Goal: Transaction & Acquisition: Download file/media

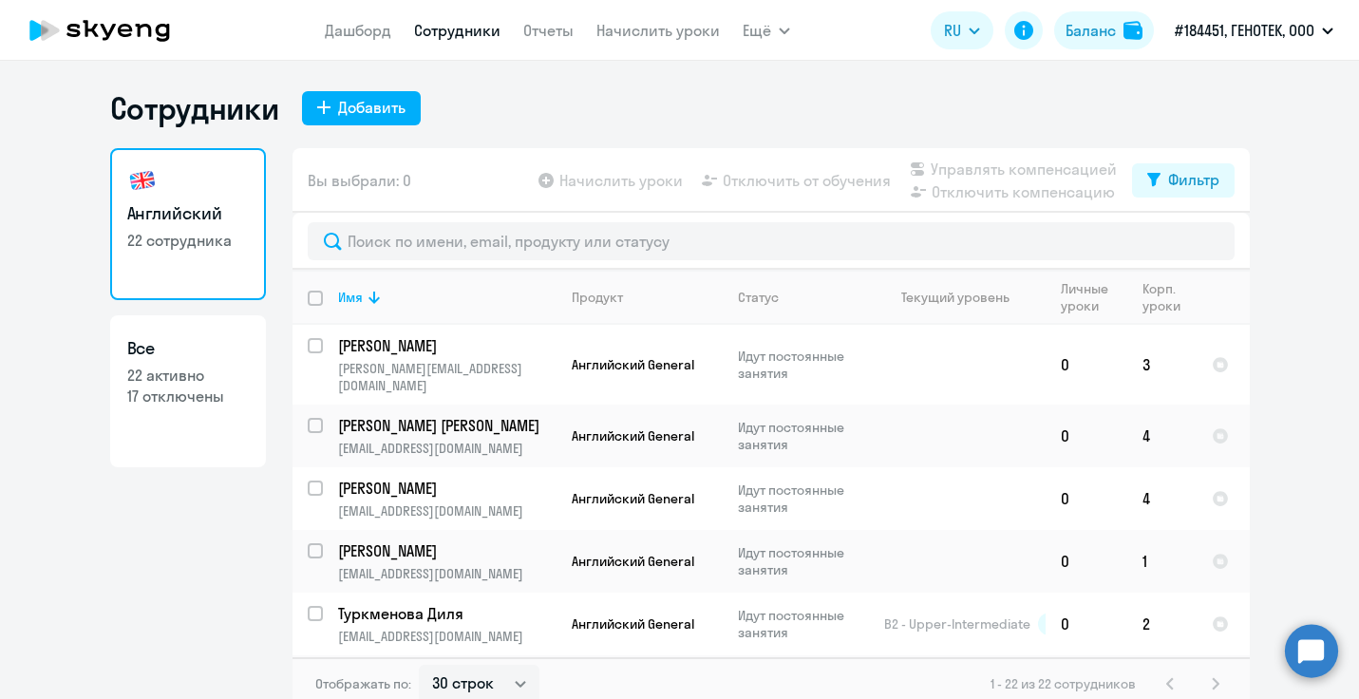
select select "30"
click at [329, 32] on link "Дашборд" at bounding box center [358, 30] width 66 height 19
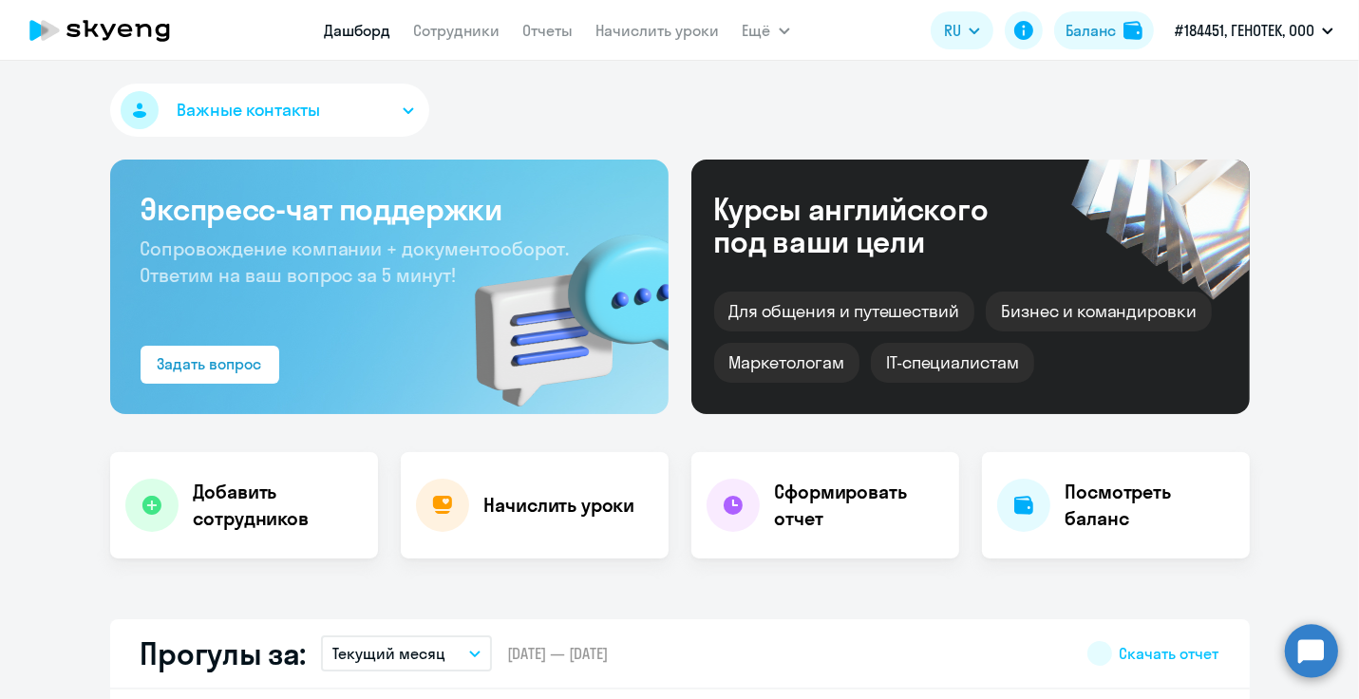
select select "30"
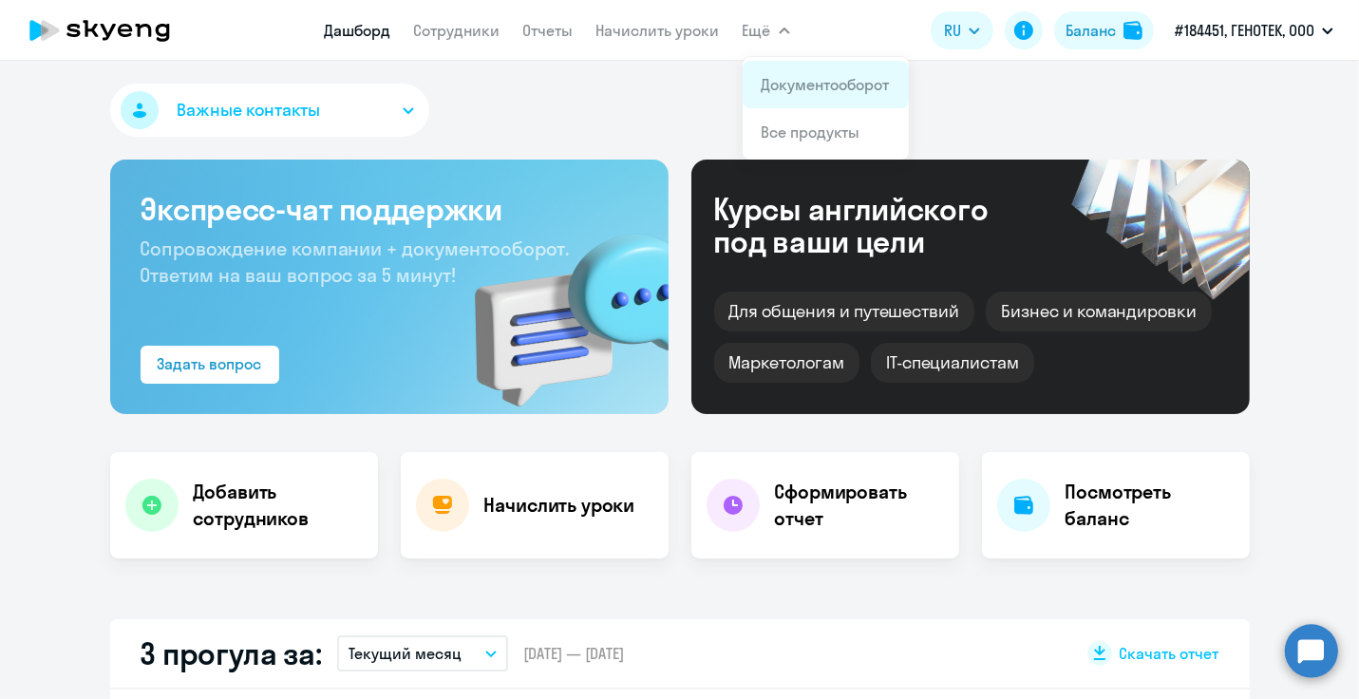
click at [787, 88] on link "Документооборот" at bounding box center [826, 84] width 128 height 19
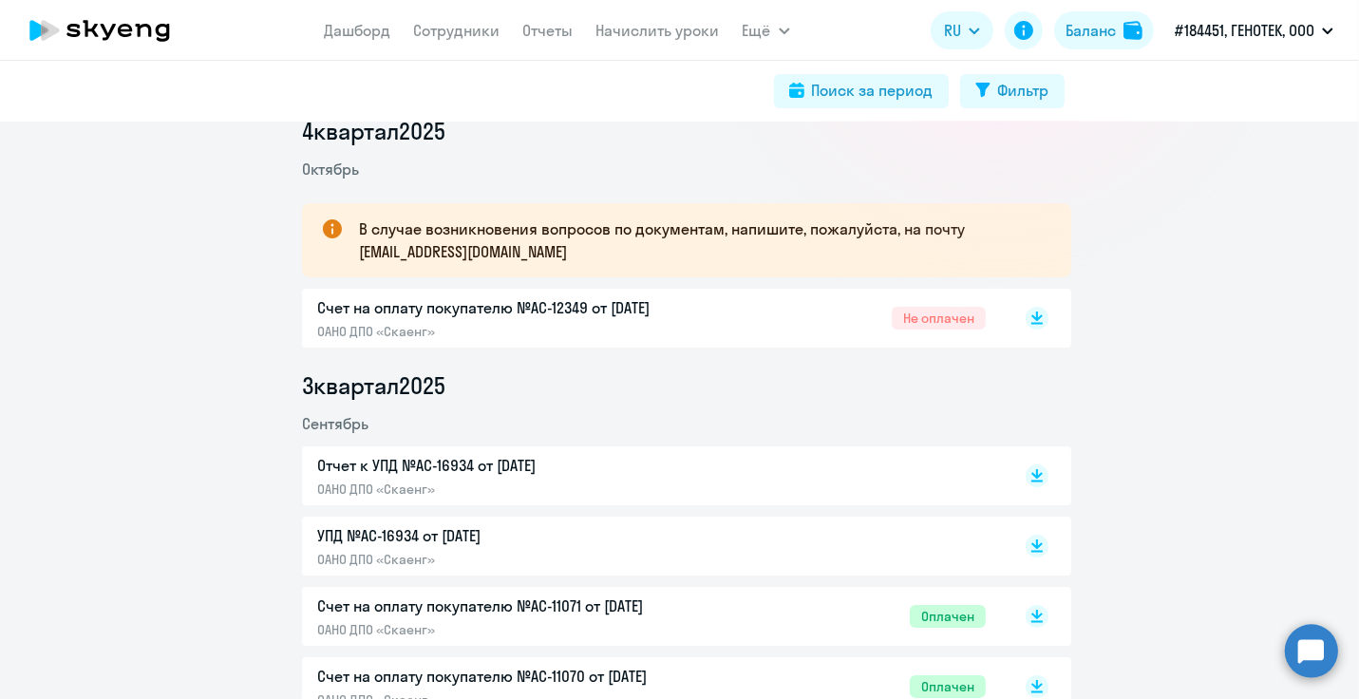
scroll to position [380, 0]
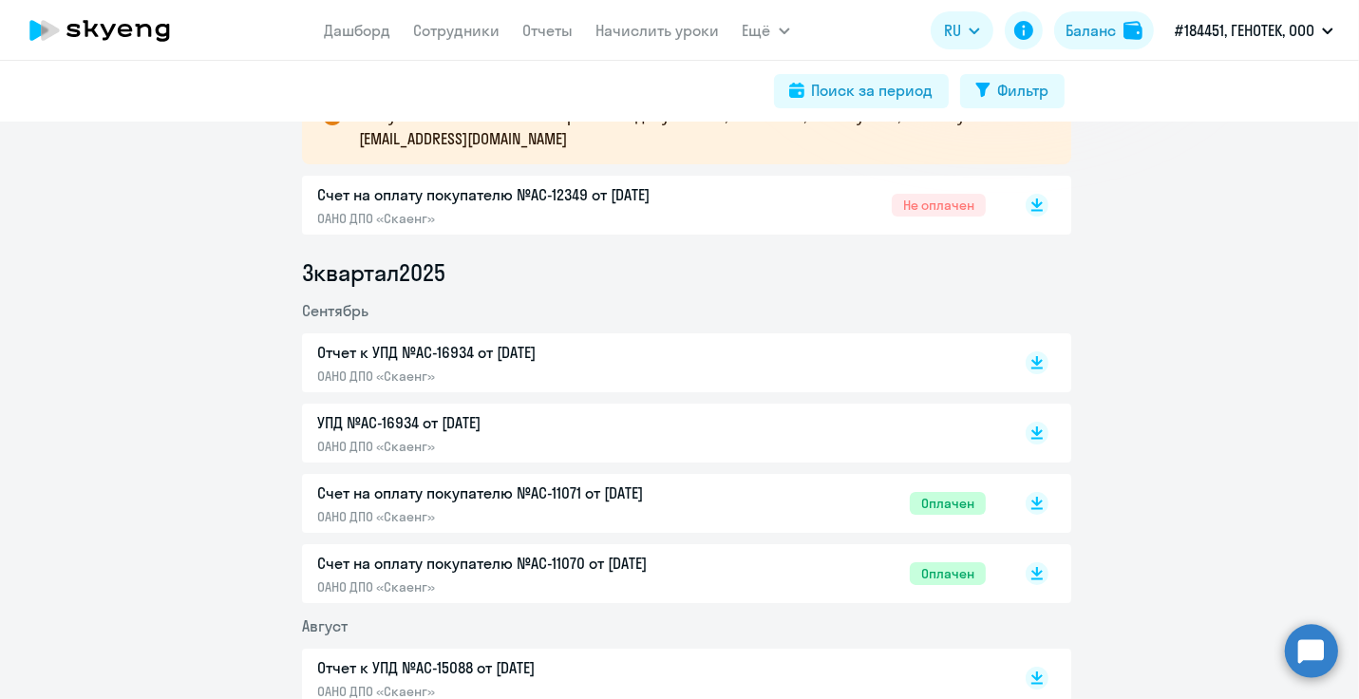
click at [1033, 431] on icon at bounding box center [1037, 429] width 11 height 9
click at [1028, 364] on rect at bounding box center [1037, 362] width 23 height 23
click at [1033, 202] on icon at bounding box center [1037, 201] width 11 height 9
click at [349, 35] on link "Дашборд" at bounding box center [358, 30] width 66 height 19
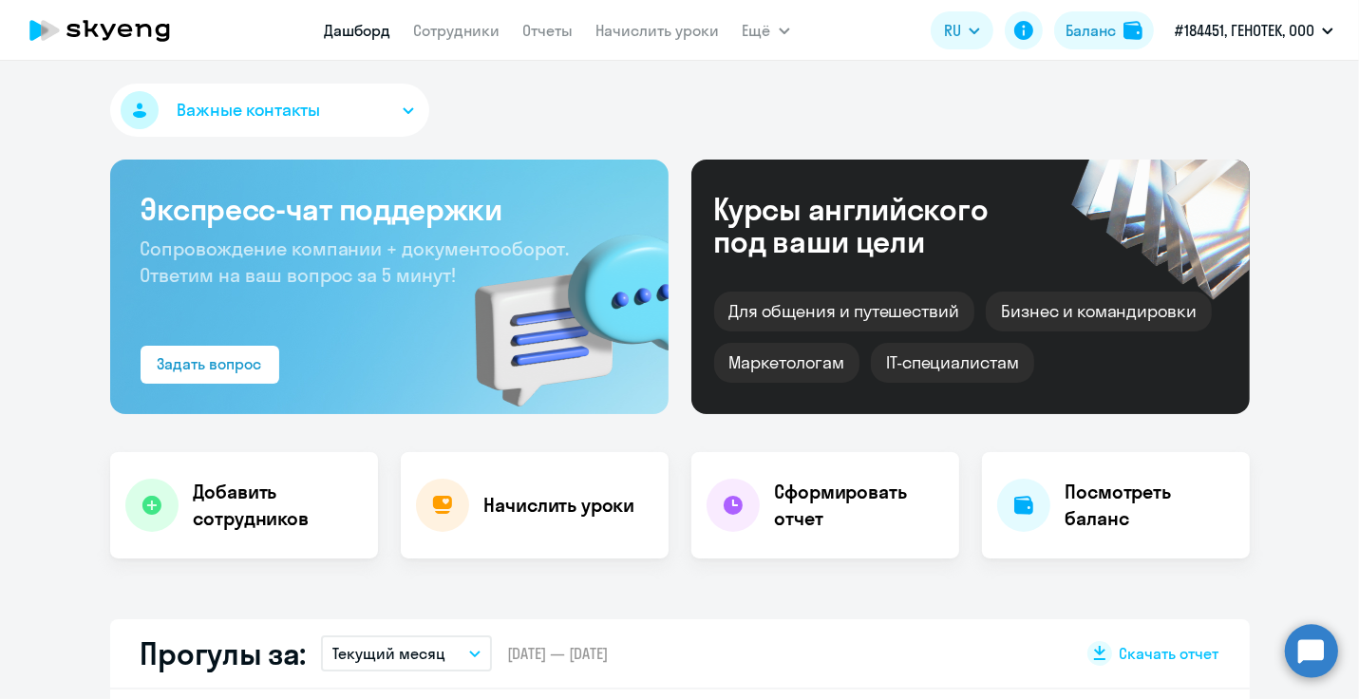
select select "30"
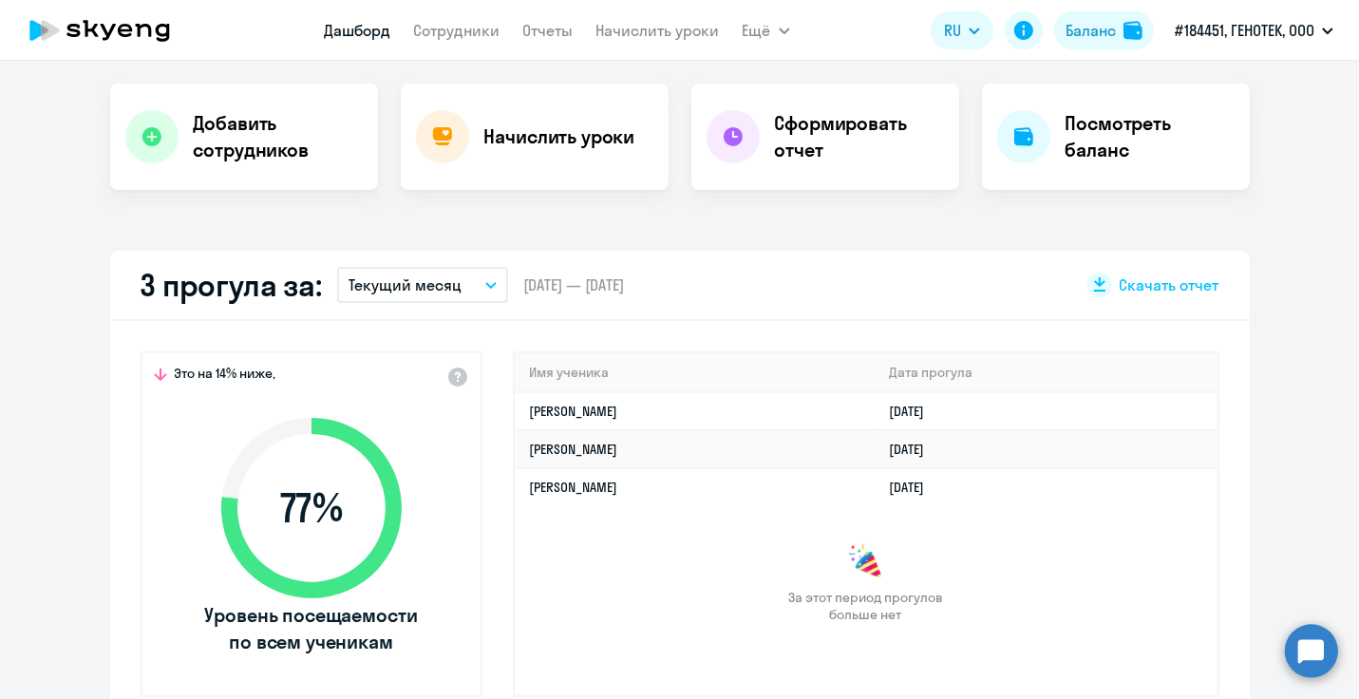
scroll to position [380, 0]
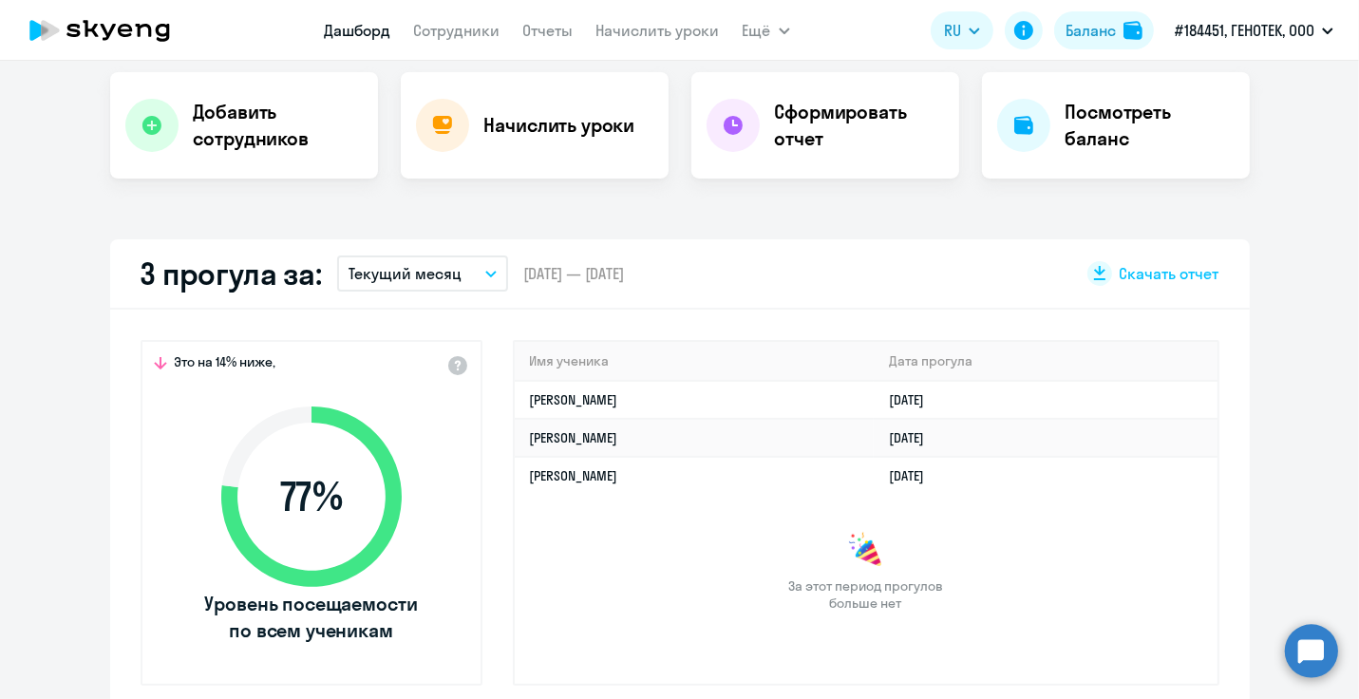
click at [487, 273] on icon "button" at bounding box center [490, 274] width 11 height 7
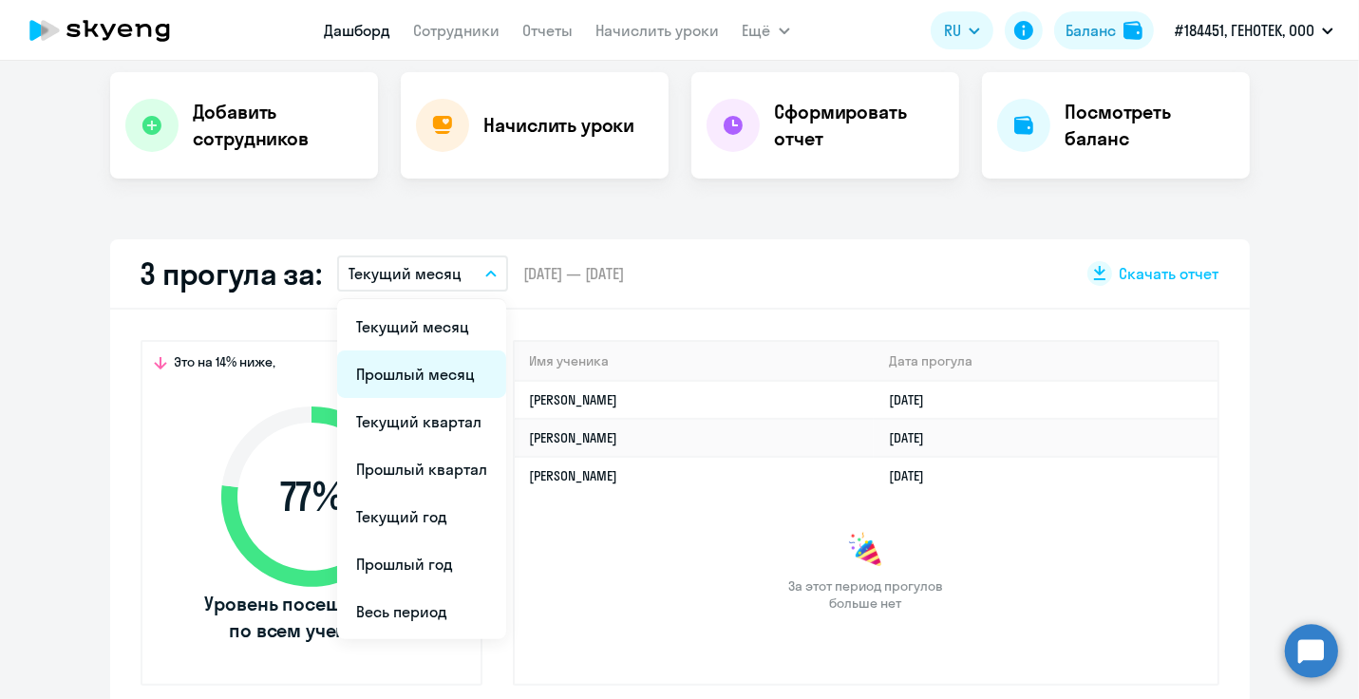
click at [440, 367] on li "Прошлый месяц" at bounding box center [421, 374] width 169 height 47
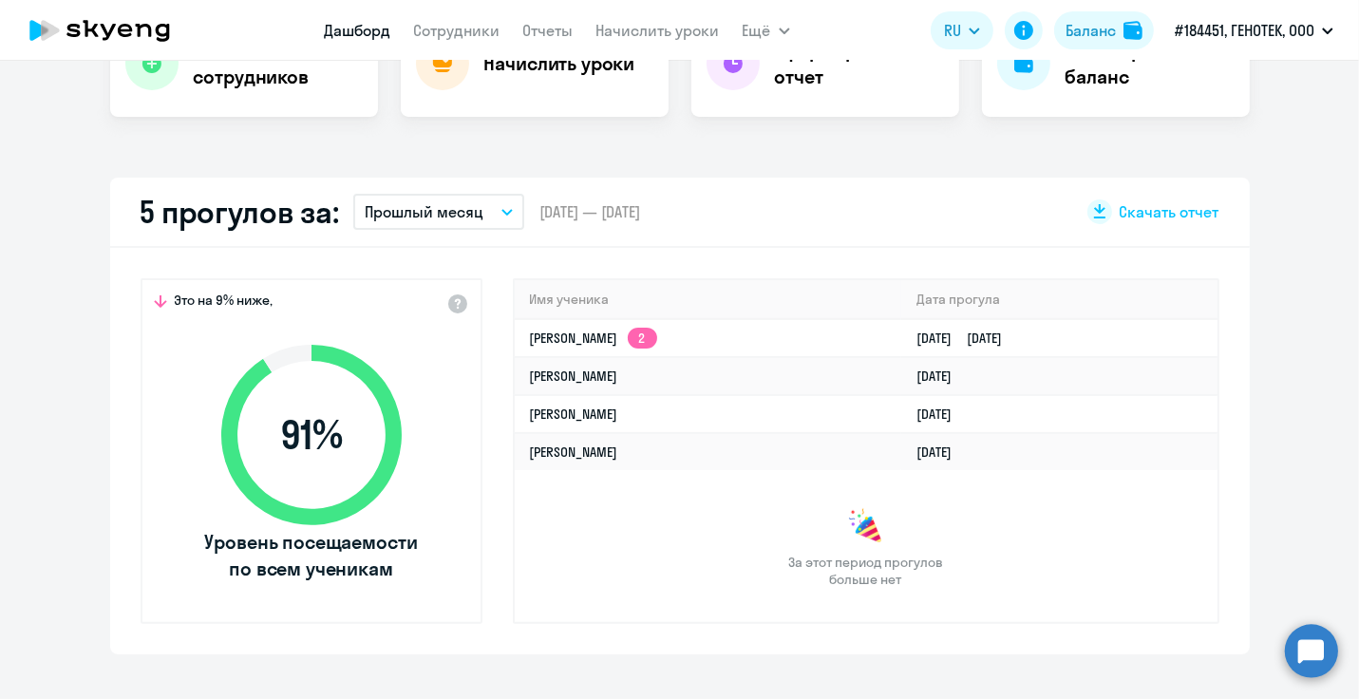
scroll to position [475, 0]
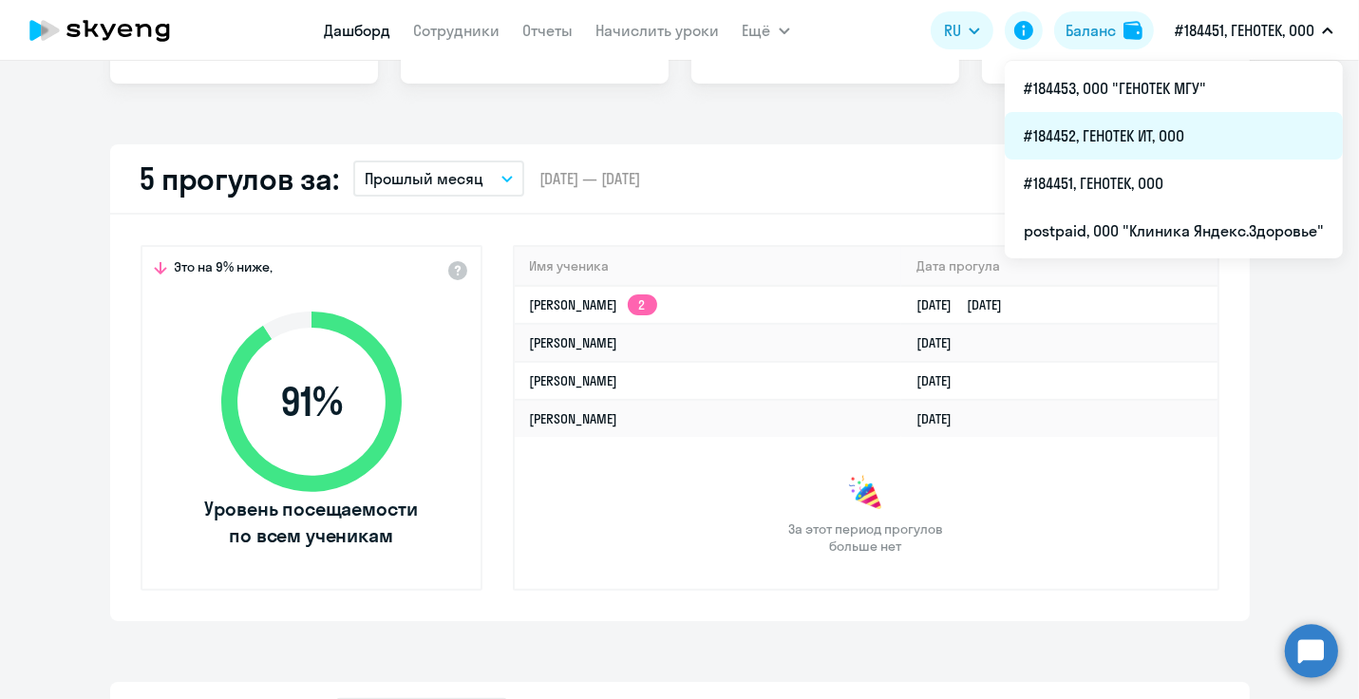
click at [1198, 134] on li "#184452, ГЕНОТЕК ИТ, ООО" at bounding box center [1174, 135] width 338 height 47
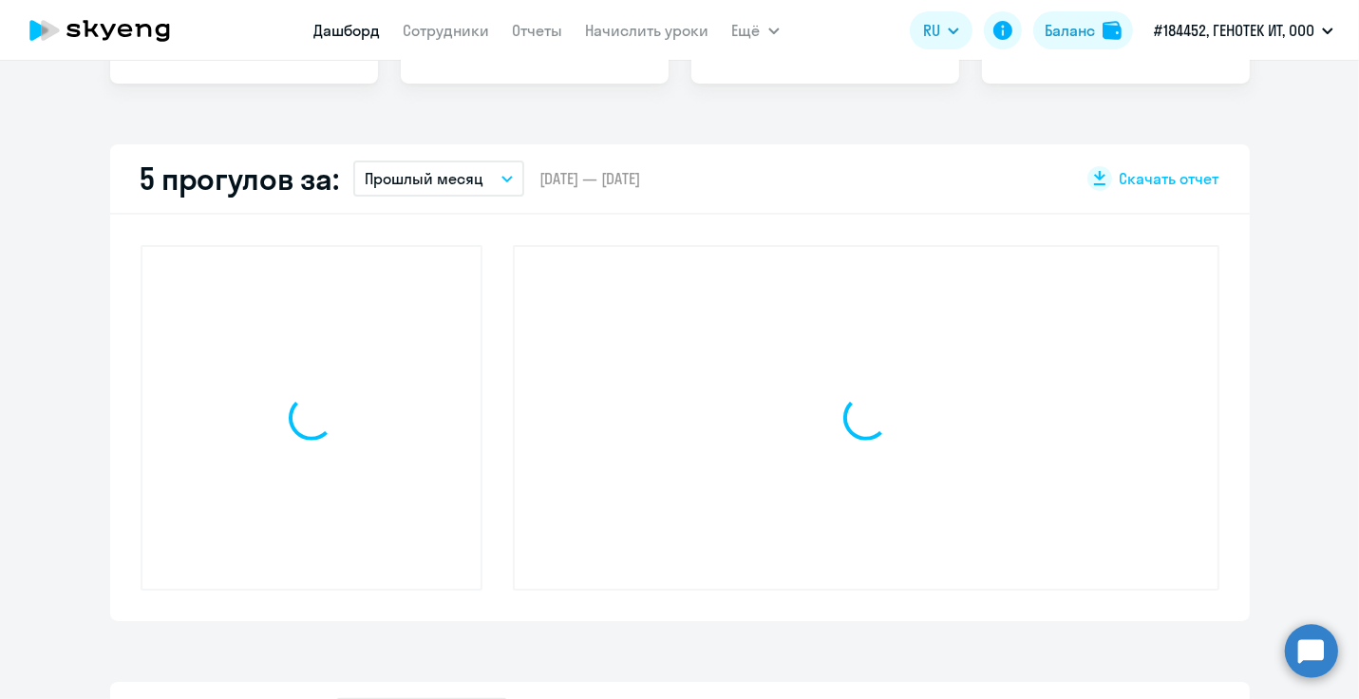
select select "30"
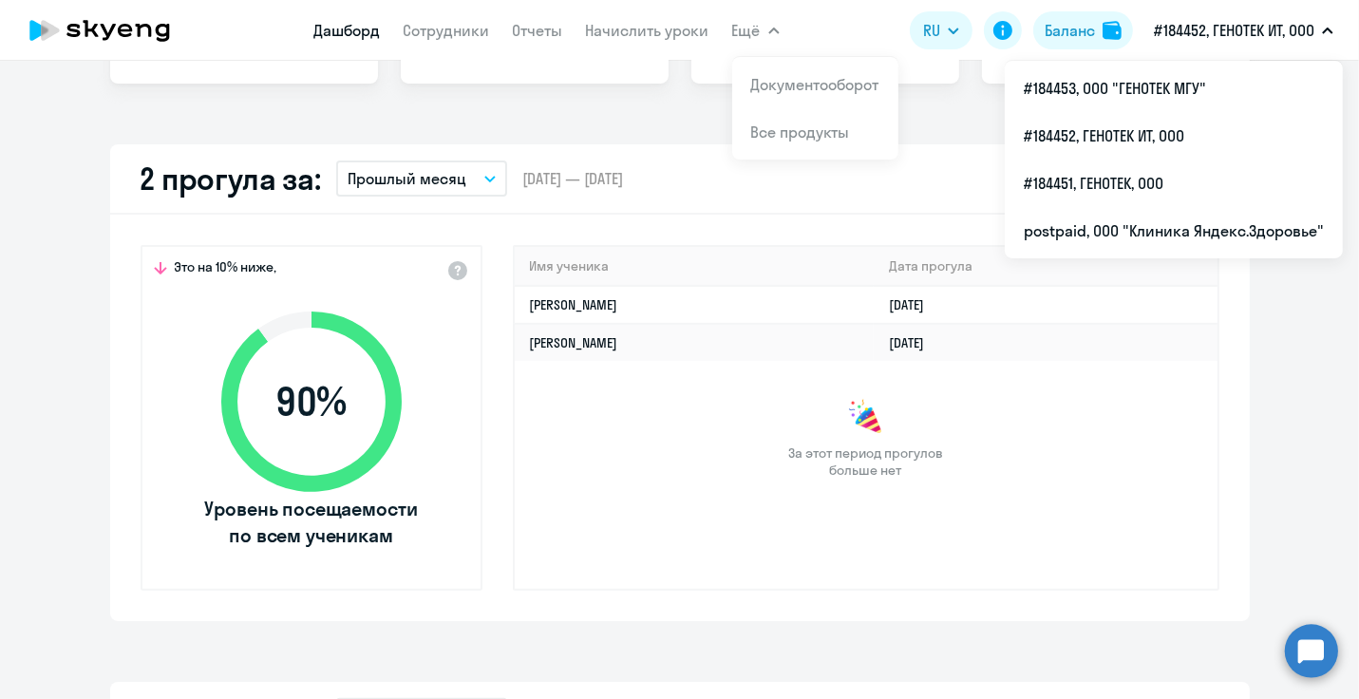
click at [526, 105] on div "Важные контакты Экспресс-чат поддержки Сопровождение компании + документооборот…" at bounding box center [679, 380] width 1359 height 638
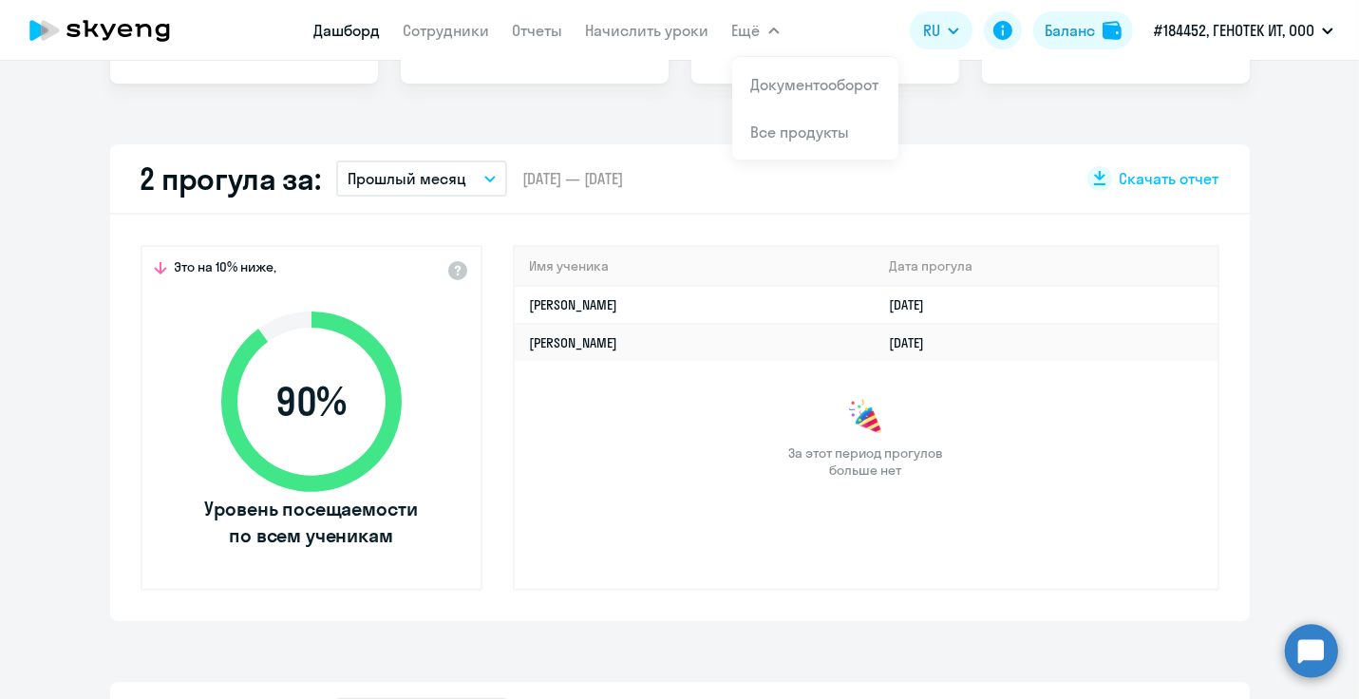
click at [749, 35] on span "Ещё" at bounding box center [746, 30] width 28 height 23
click at [792, 85] on link "Документооборот" at bounding box center [815, 84] width 128 height 19
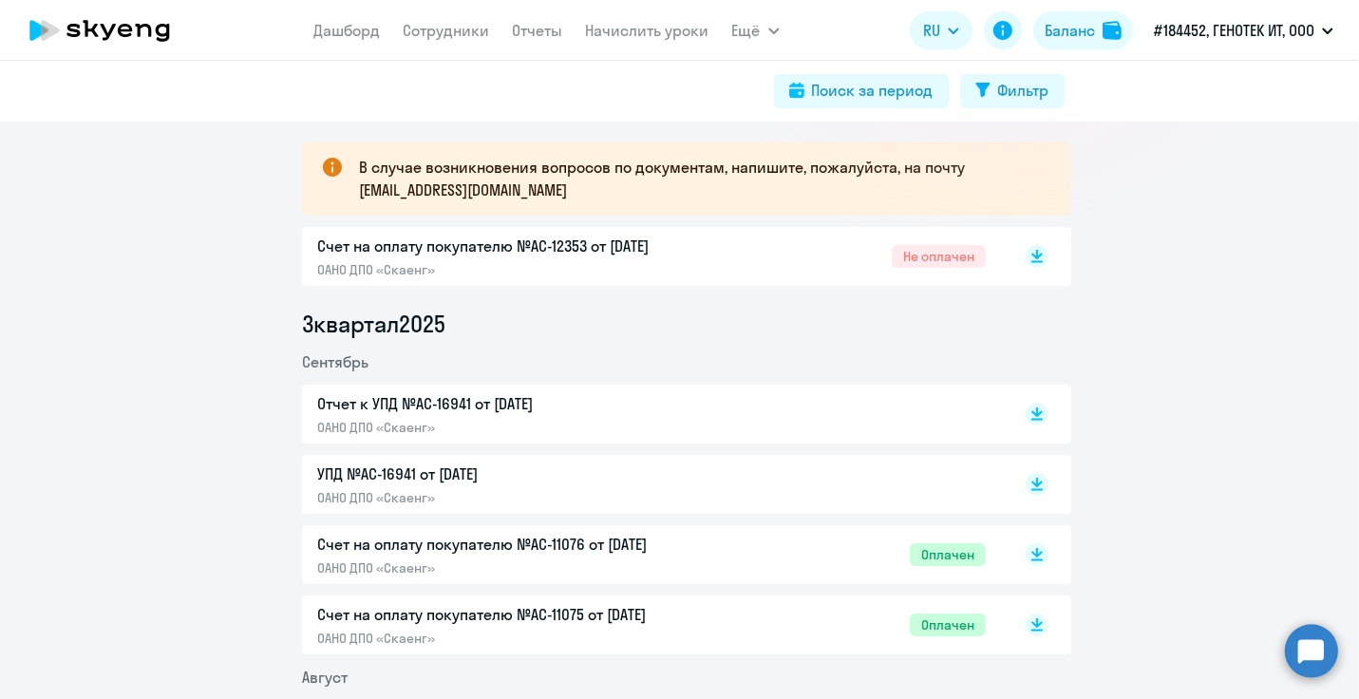
scroll to position [475, 0]
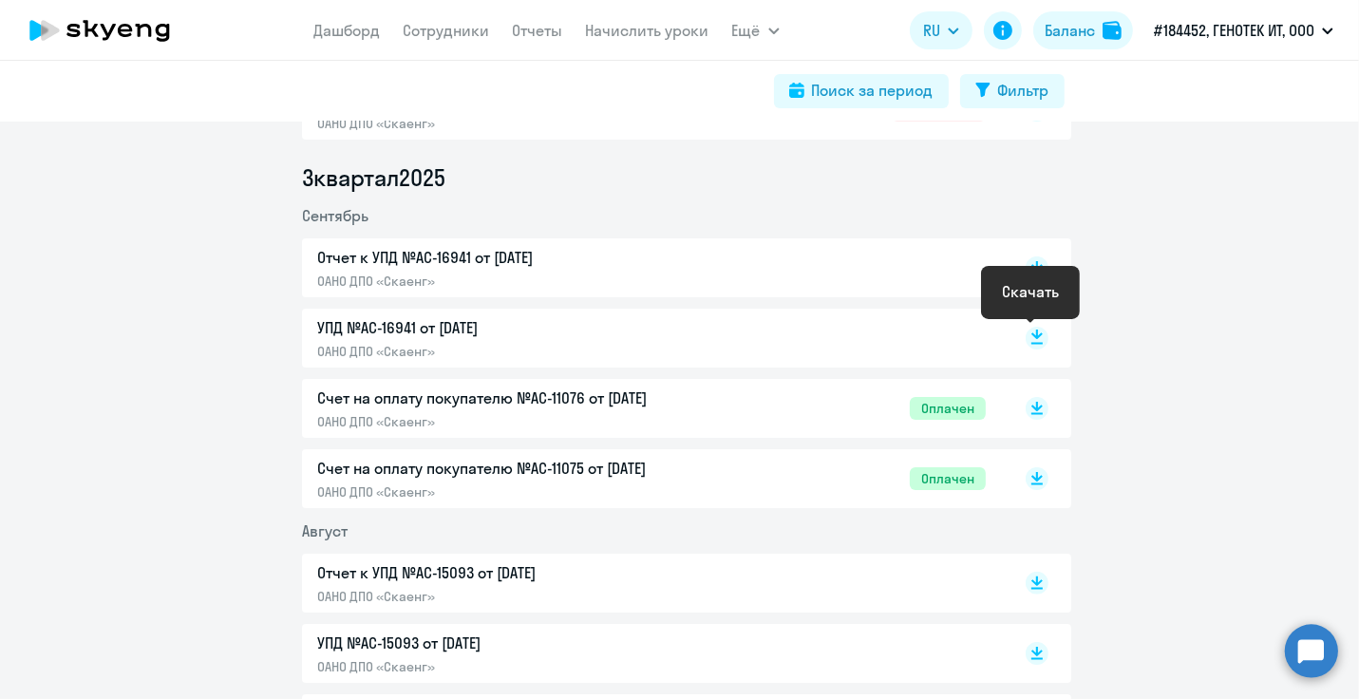
click at [1031, 339] on rect at bounding box center [1037, 338] width 23 height 23
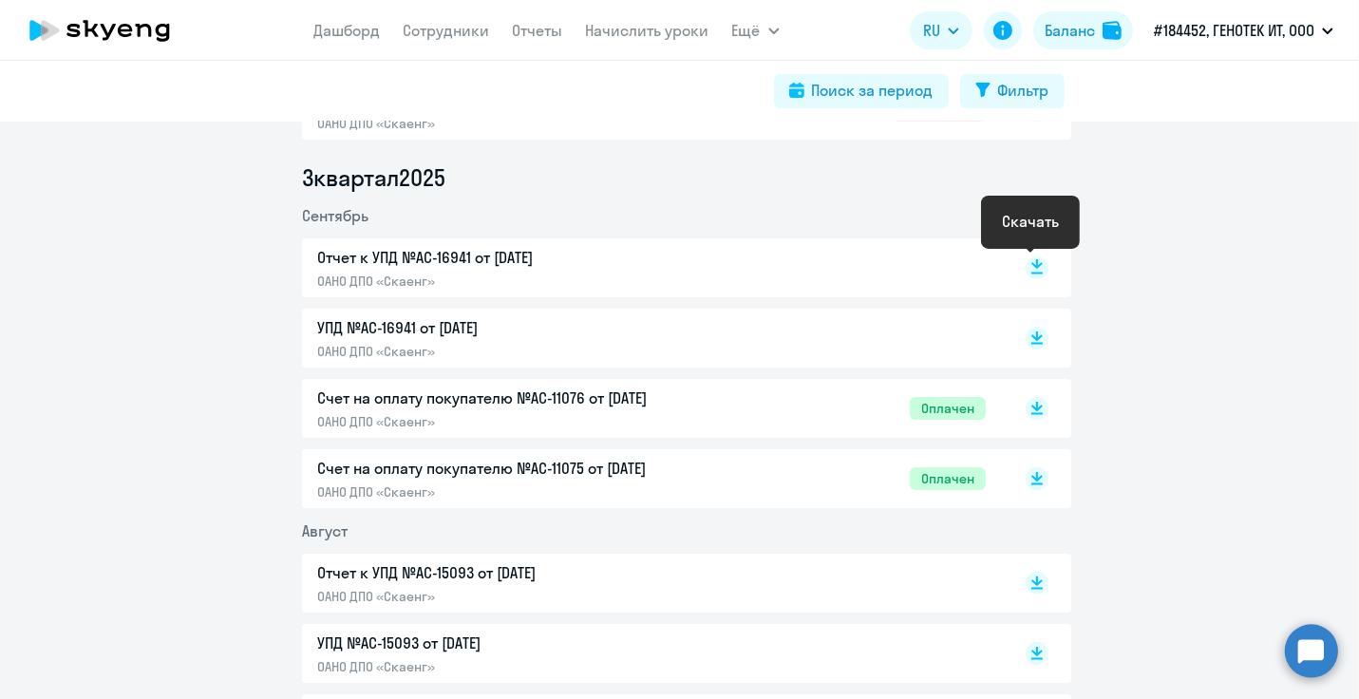
click at [1026, 263] on rect at bounding box center [1037, 267] width 23 height 23
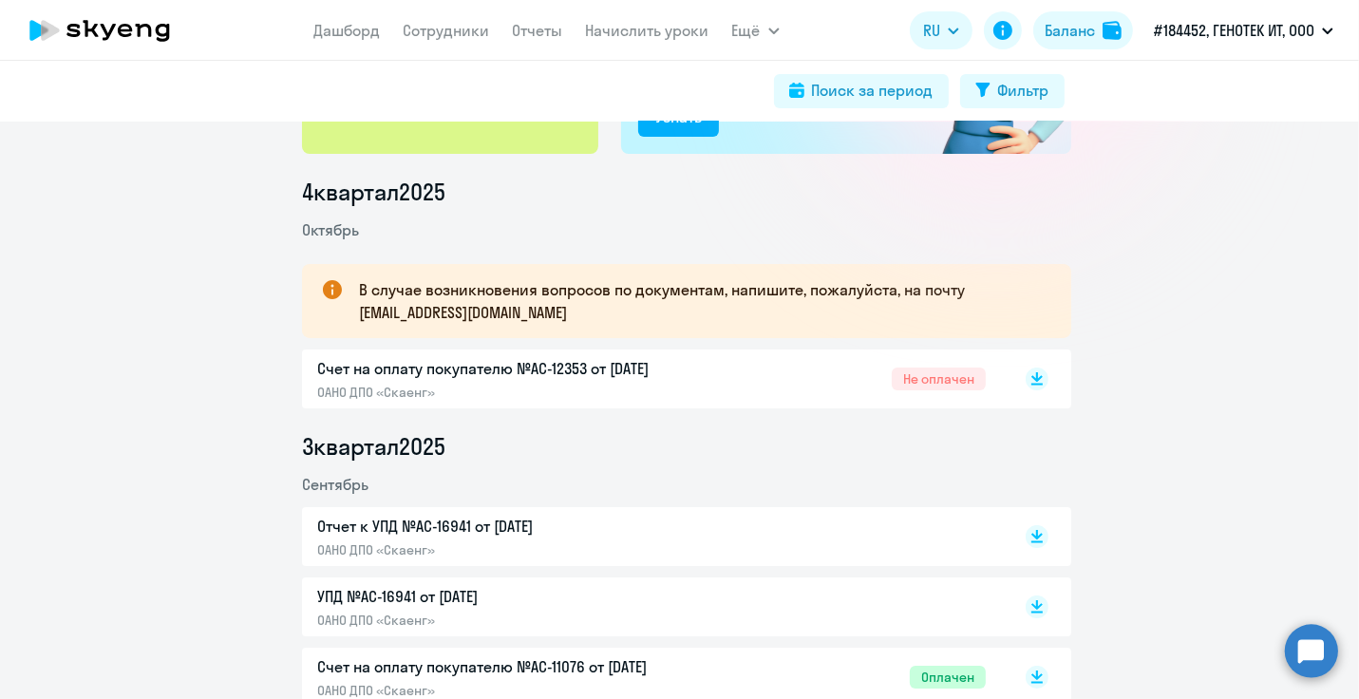
scroll to position [190, 0]
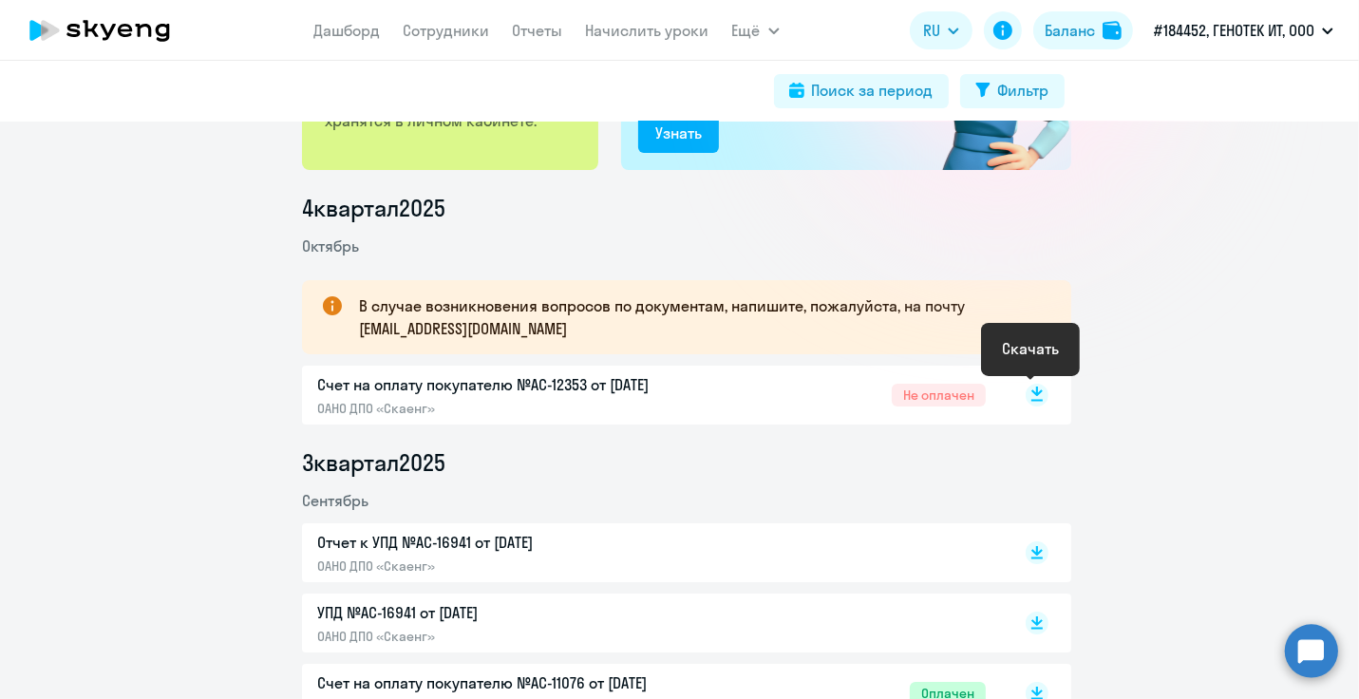
click at [1033, 395] on rect at bounding box center [1037, 395] width 23 height 23
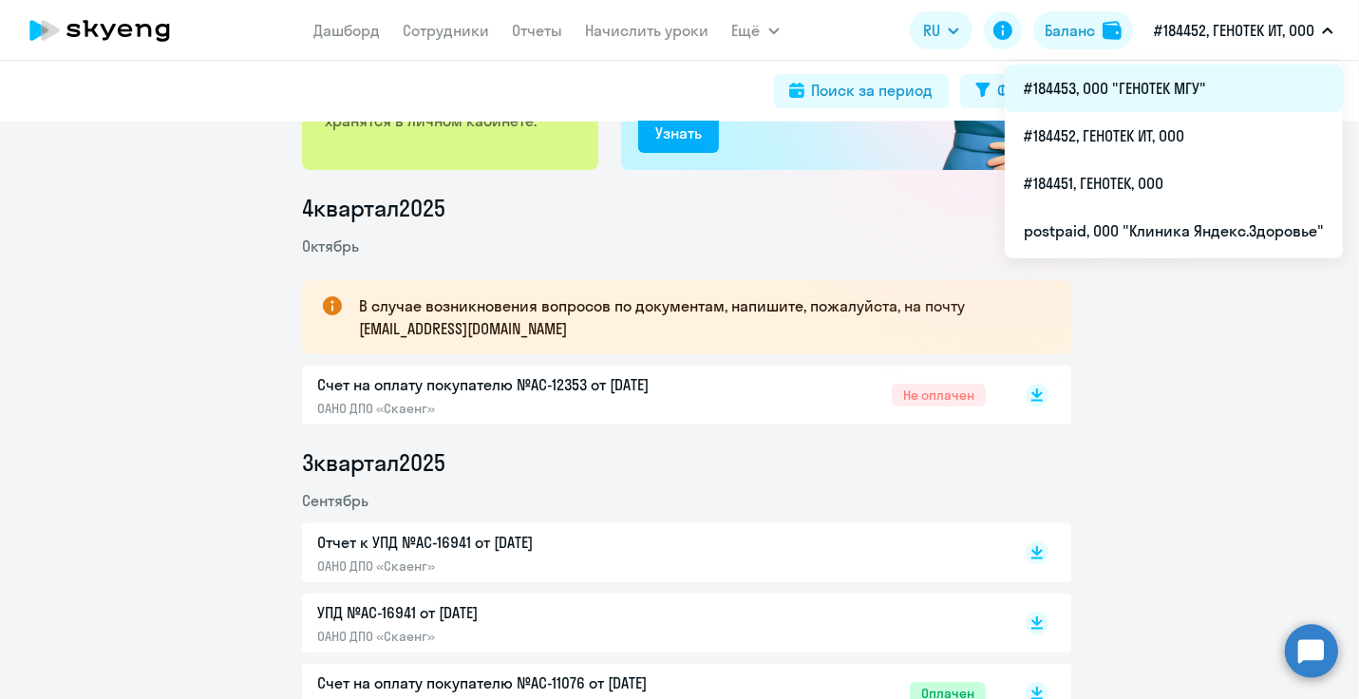
click at [1195, 92] on li "#184453, ООО "ГЕНОТЕК МГУ"" at bounding box center [1174, 88] width 338 height 47
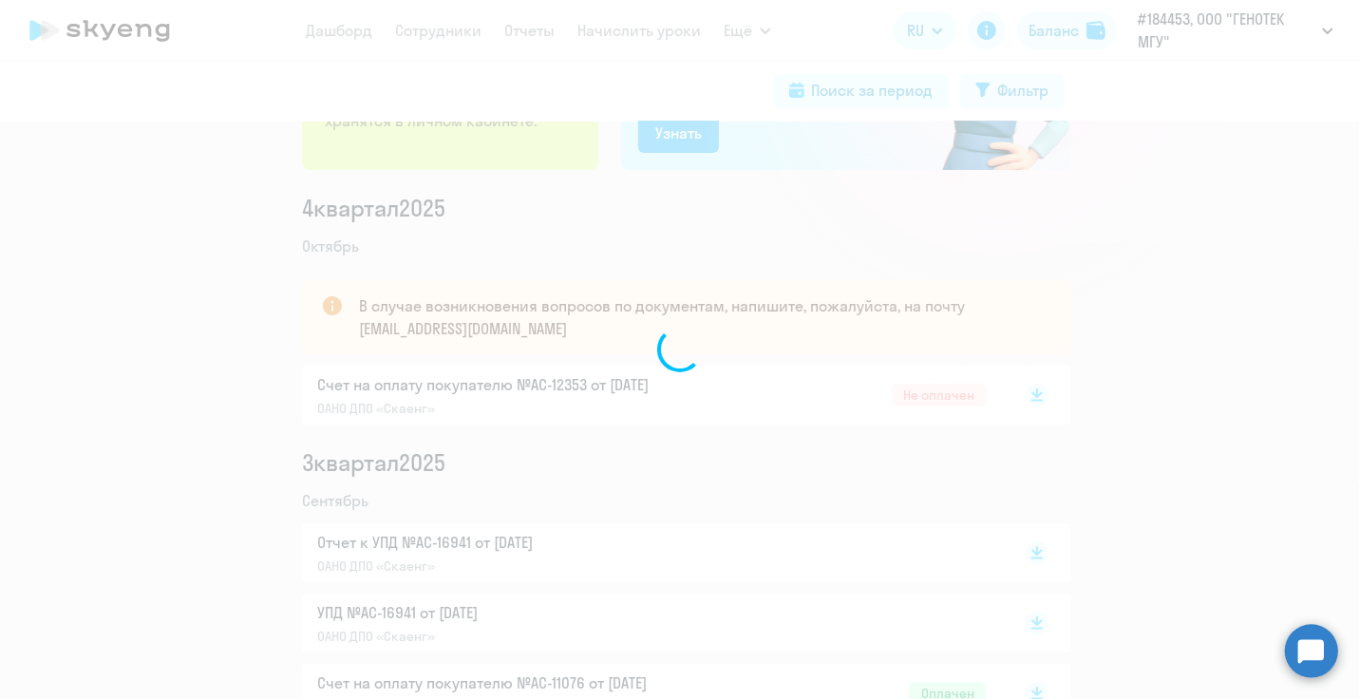
select select "30"
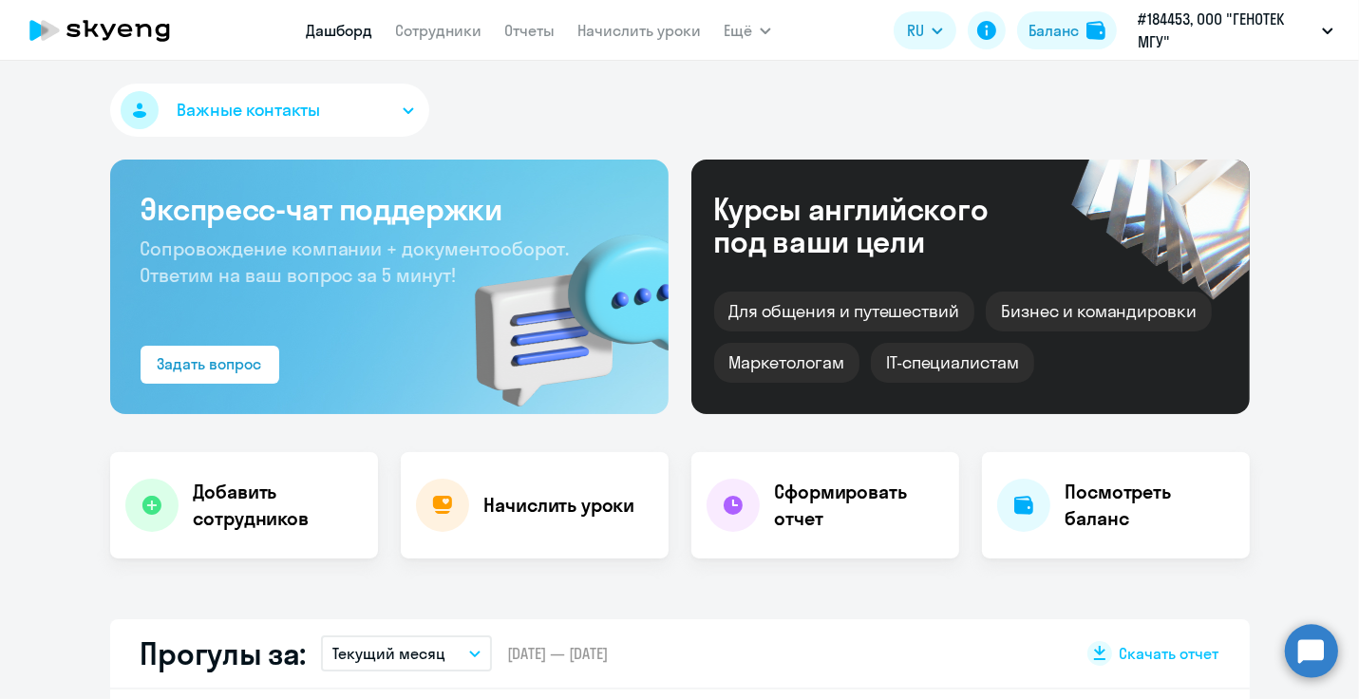
scroll to position [380, 0]
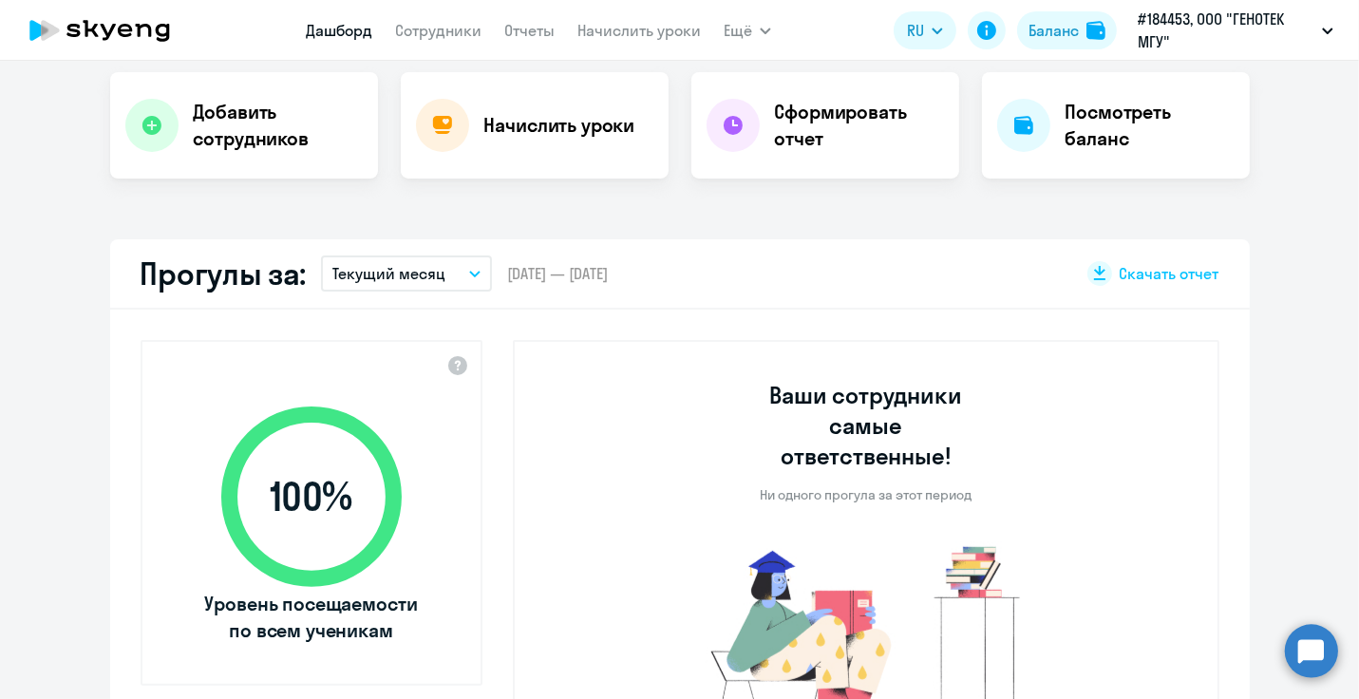
click at [453, 276] on button "Текущий месяц" at bounding box center [406, 274] width 171 height 36
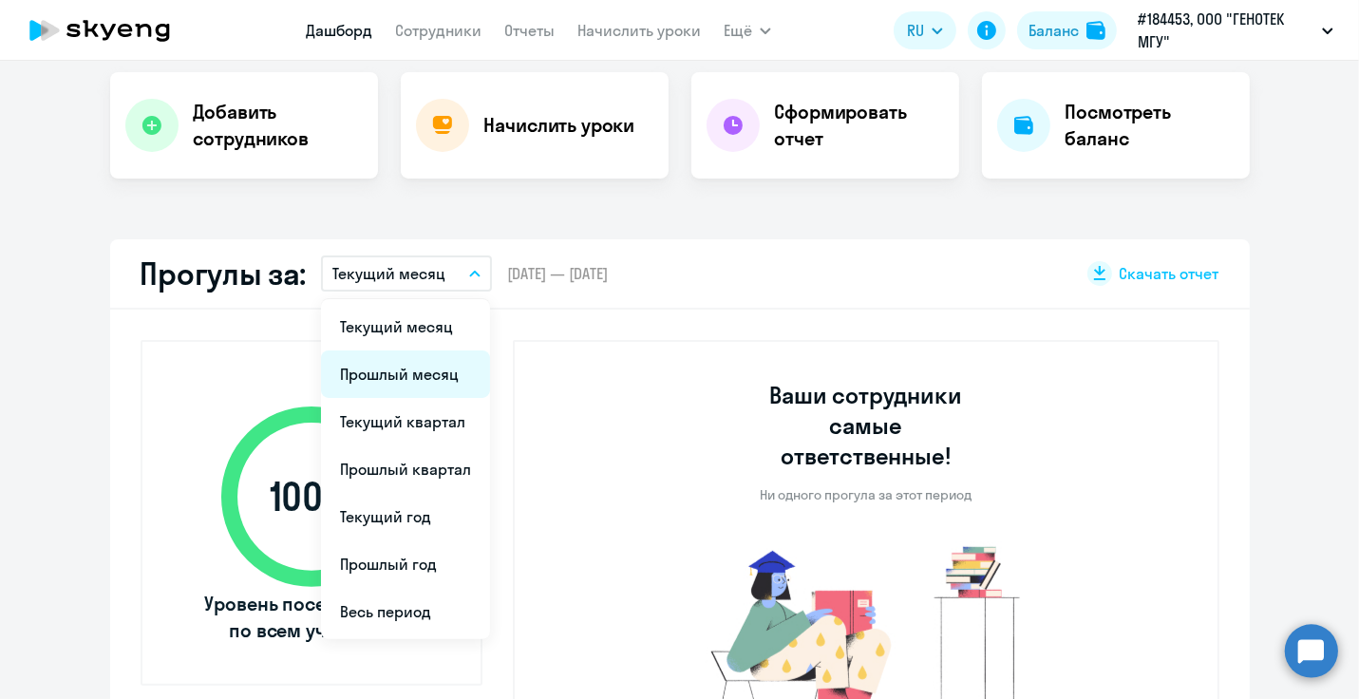
click at [384, 365] on li "Прошлый месяц" at bounding box center [405, 374] width 169 height 47
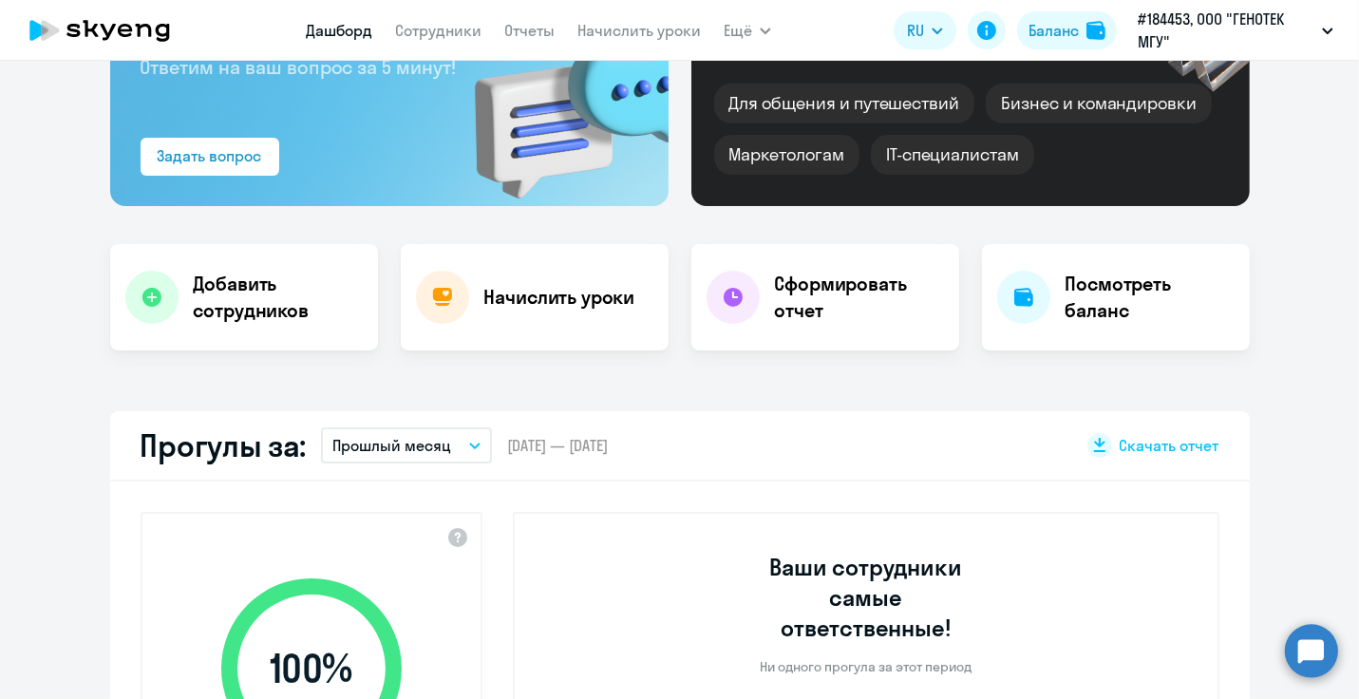
scroll to position [0, 0]
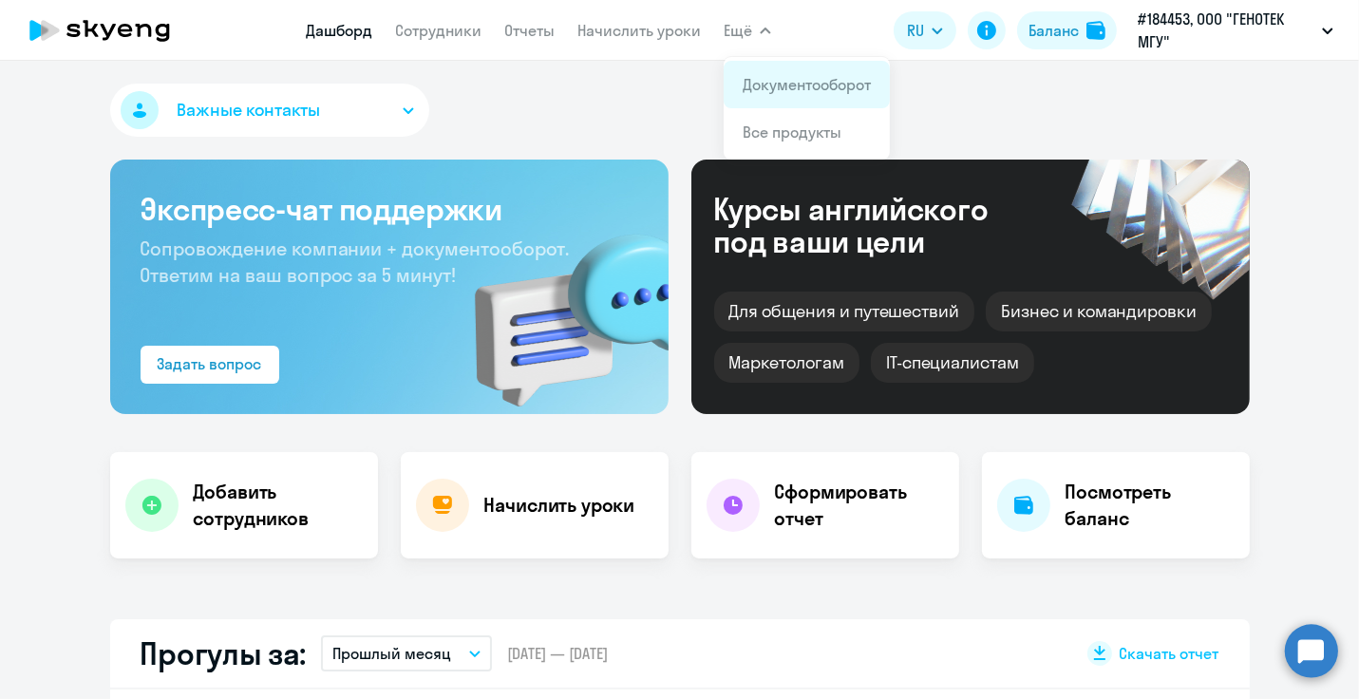
click at [762, 90] on link "Документооборот" at bounding box center [807, 84] width 128 height 19
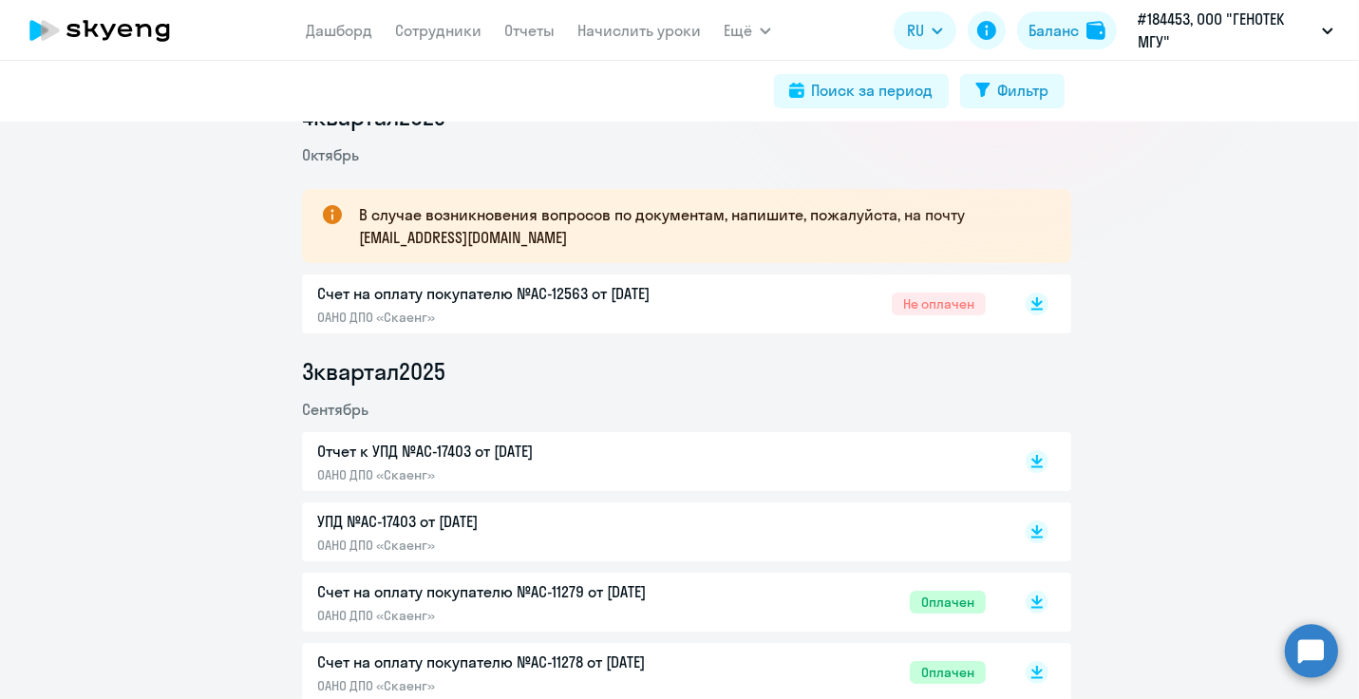
scroll to position [285, 0]
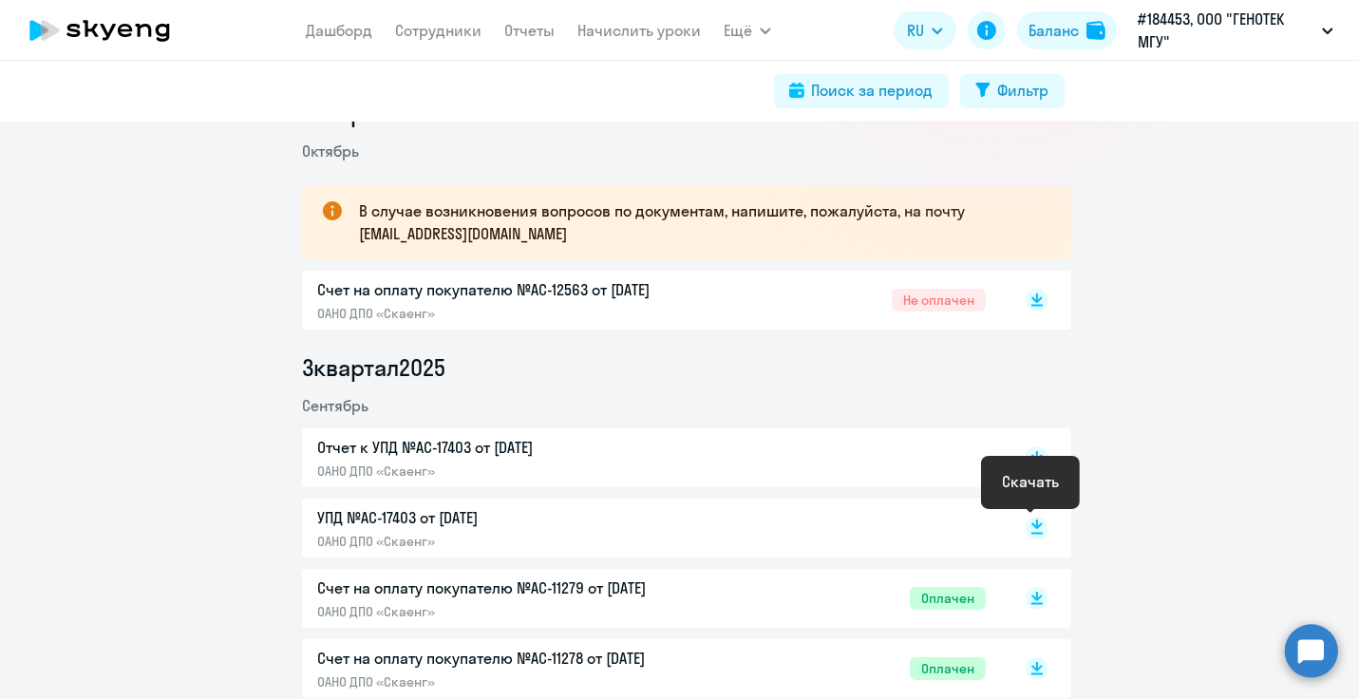
click at [1032, 526] on icon at bounding box center [1037, 524] width 11 height 9
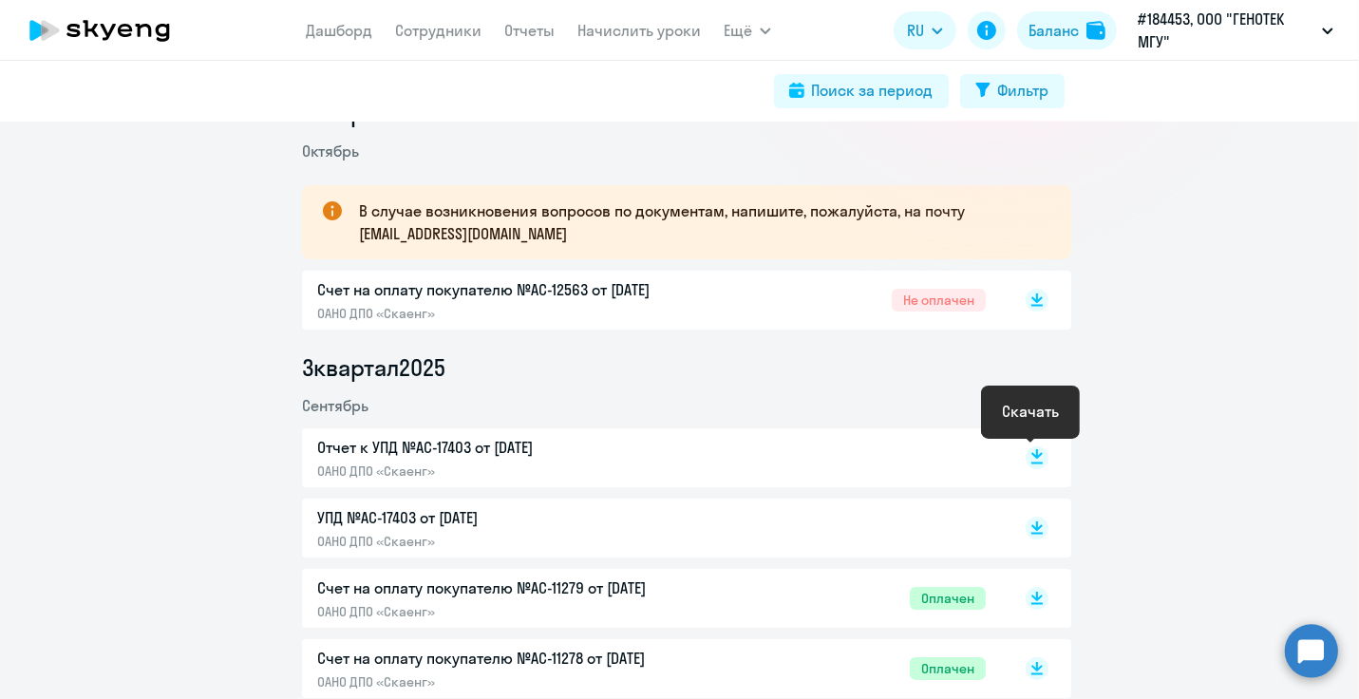
click at [1030, 462] on rect at bounding box center [1037, 457] width 23 height 23
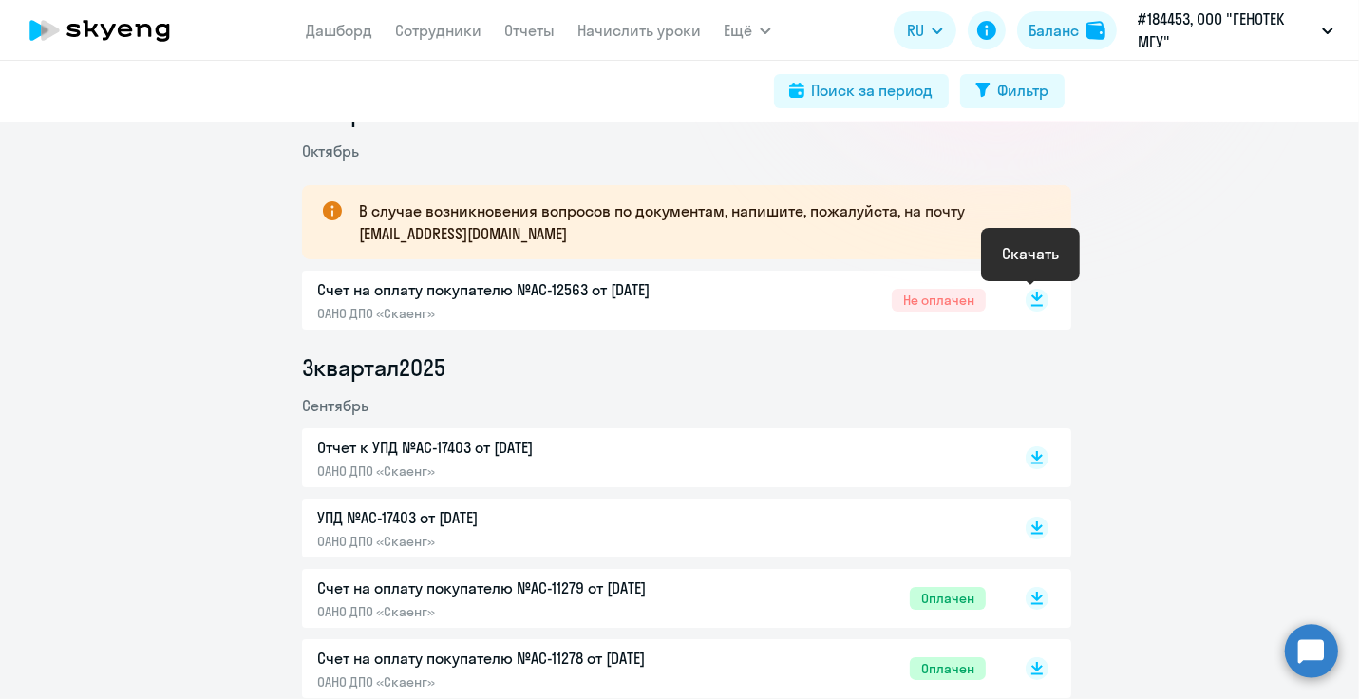
click at [1033, 295] on rect at bounding box center [1037, 300] width 23 height 23
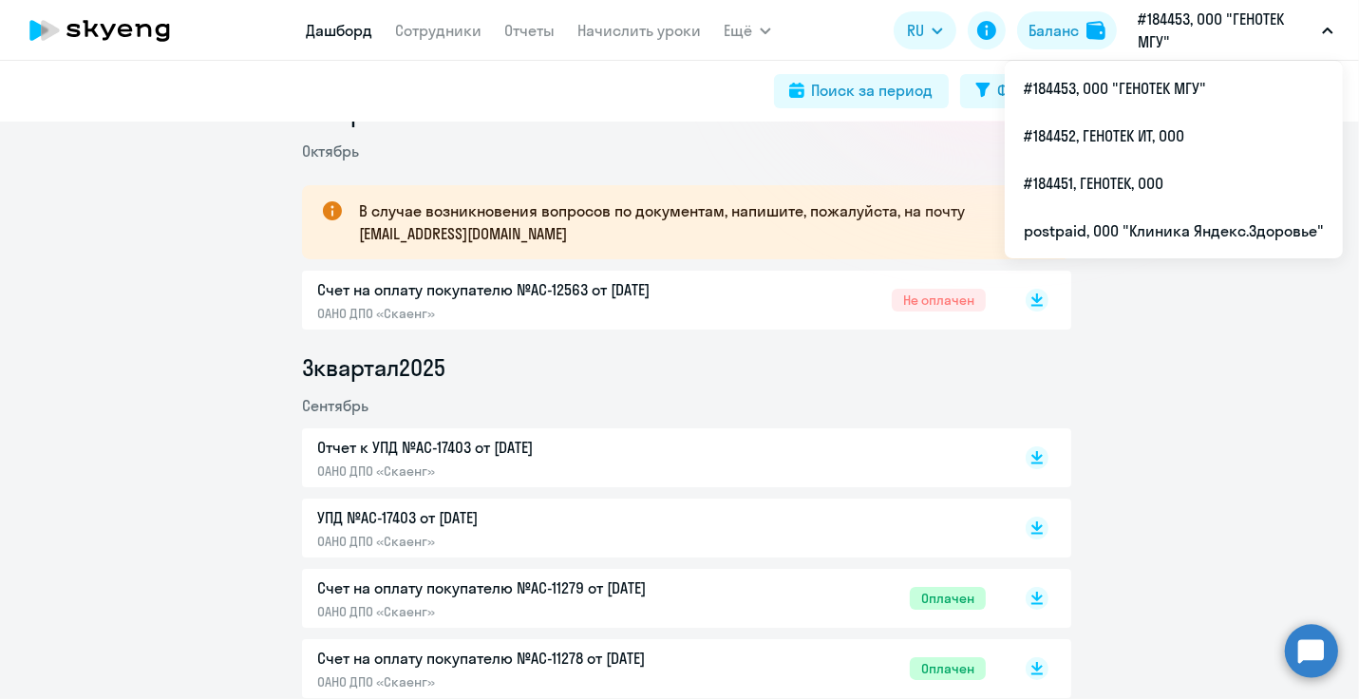
click at [326, 27] on link "Дашборд" at bounding box center [339, 30] width 66 height 19
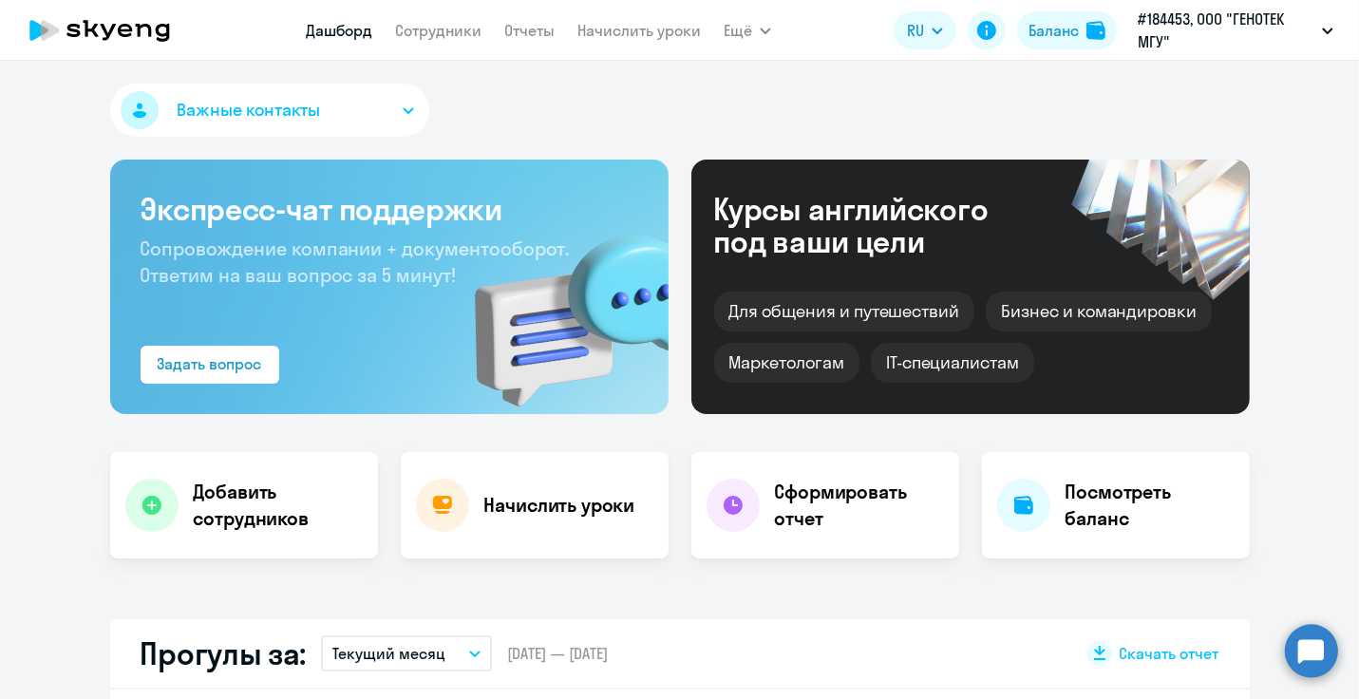
select select "30"
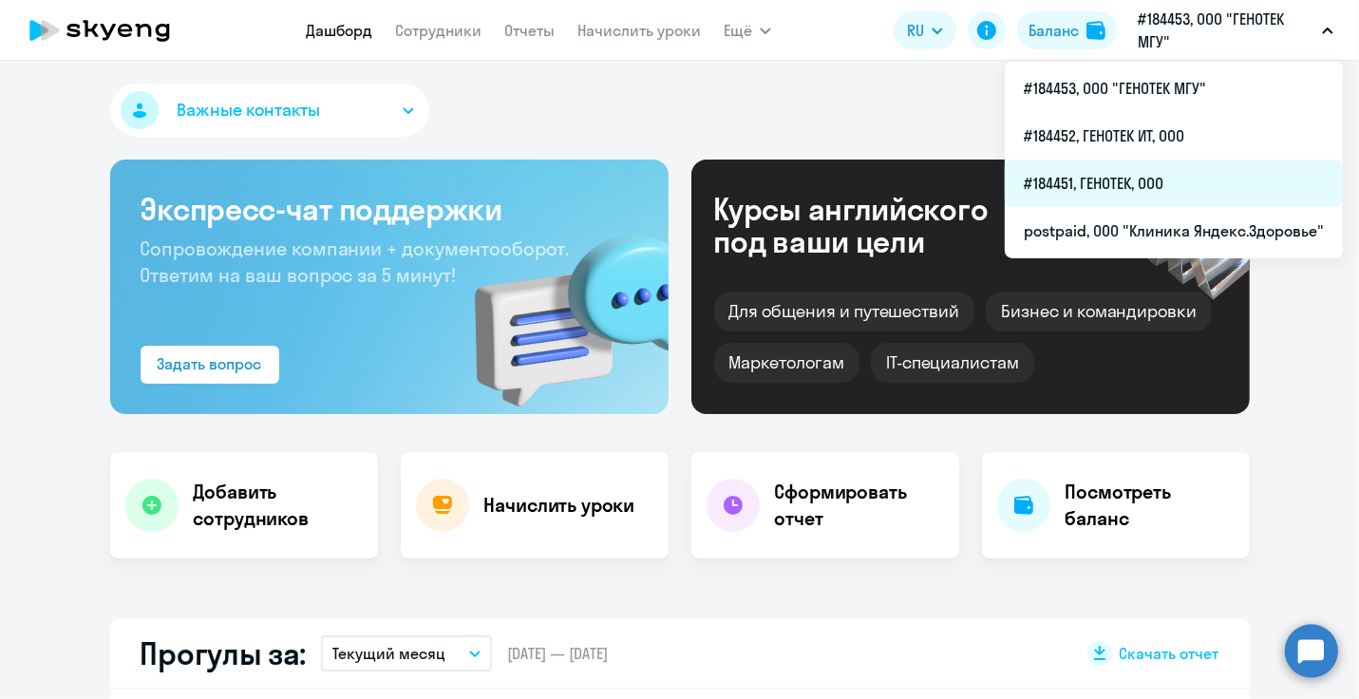
click at [1159, 180] on li "#184451, ГЕНОТЕК, ООО" at bounding box center [1174, 183] width 338 height 47
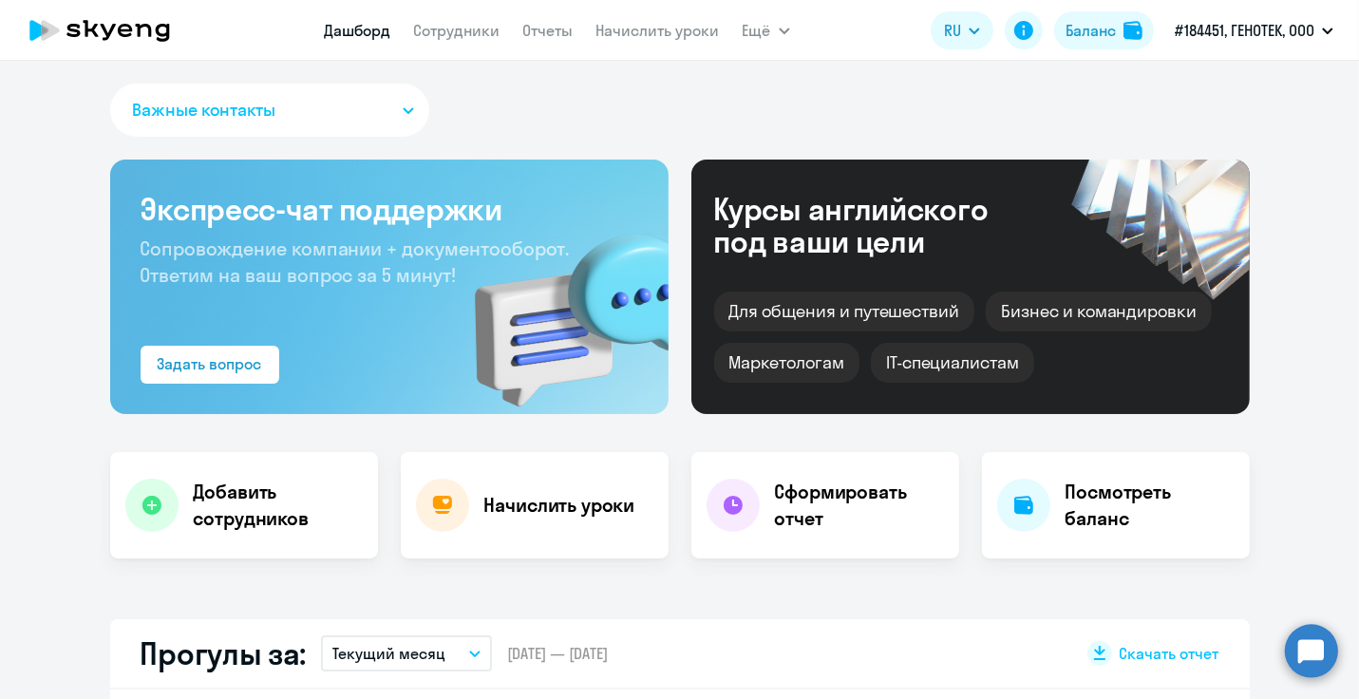
select select "30"
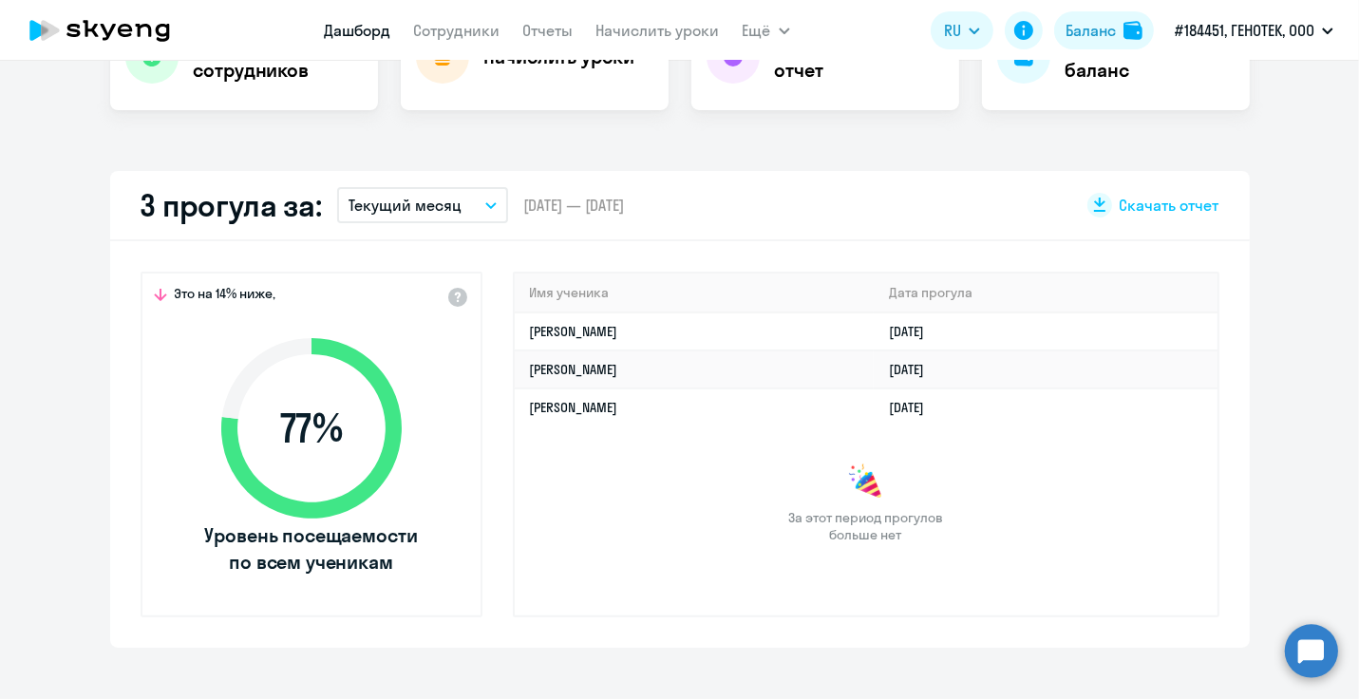
scroll to position [475, 0]
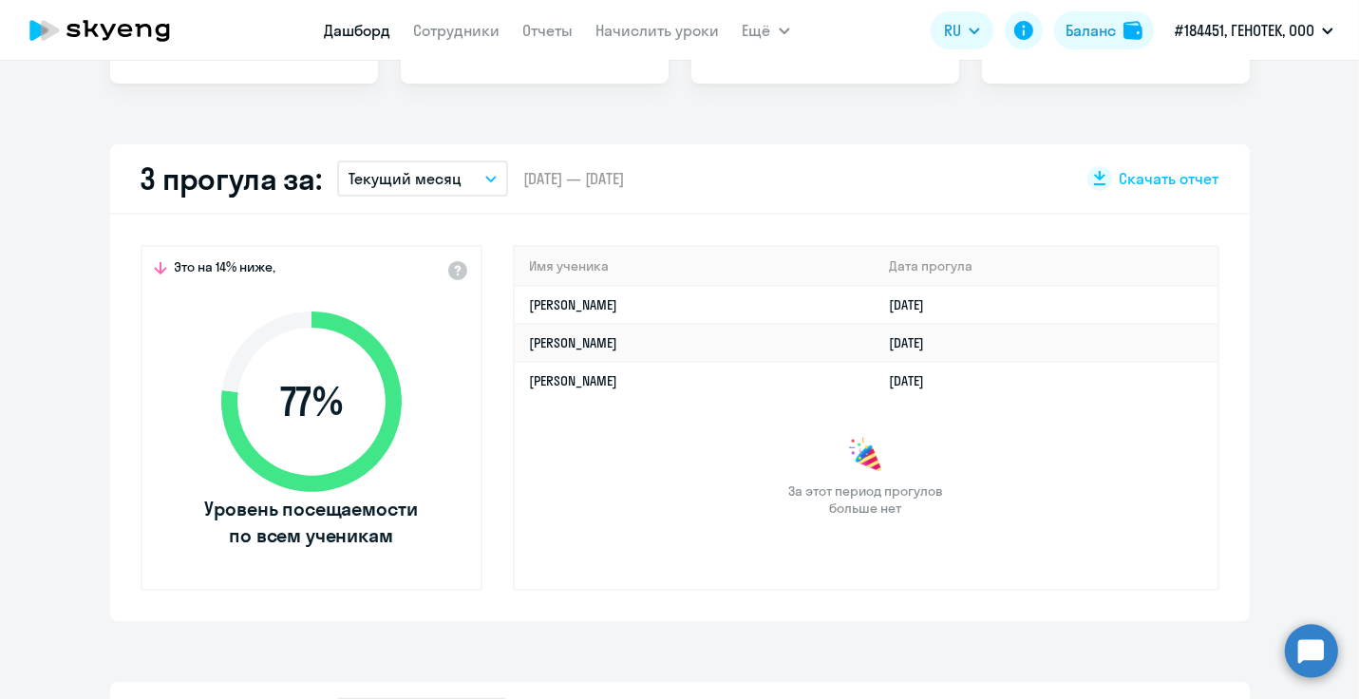
click at [480, 172] on button "Текущий месяц" at bounding box center [422, 179] width 171 height 36
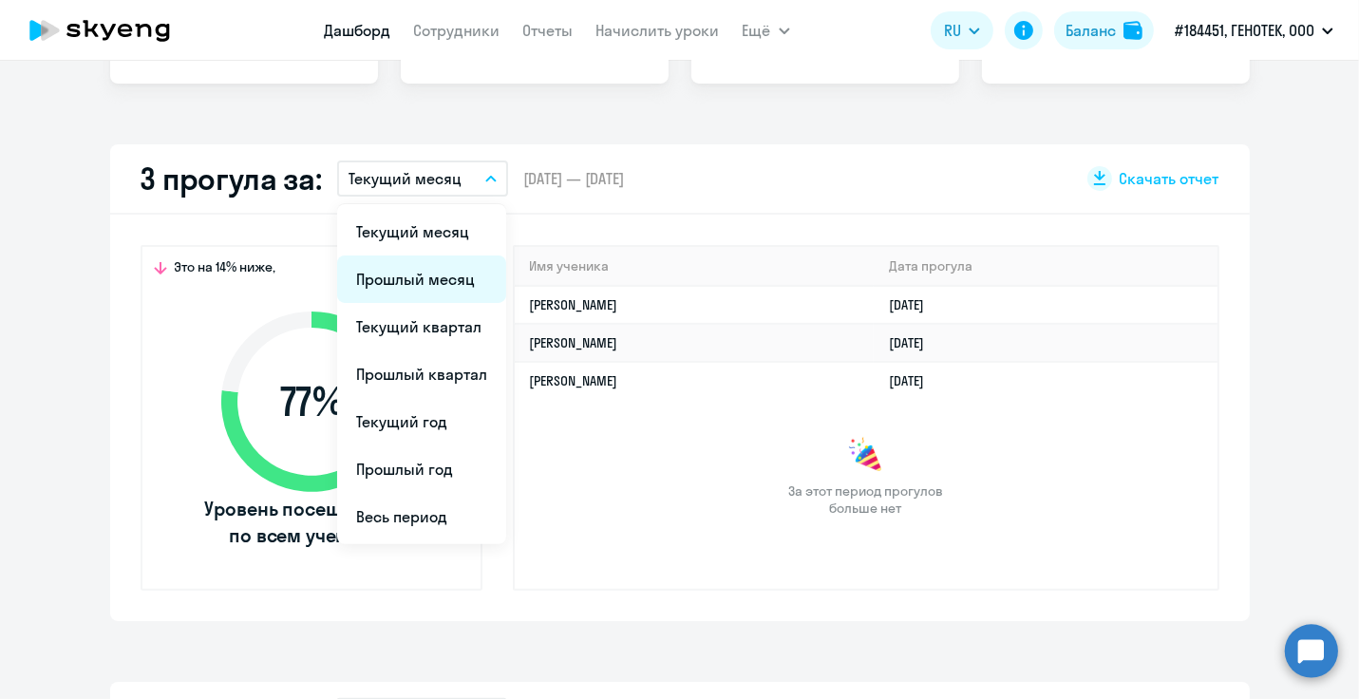
click at [437, 286] on li "Прошлый месяц" at bounding box center [421, 279] width 169 height 47
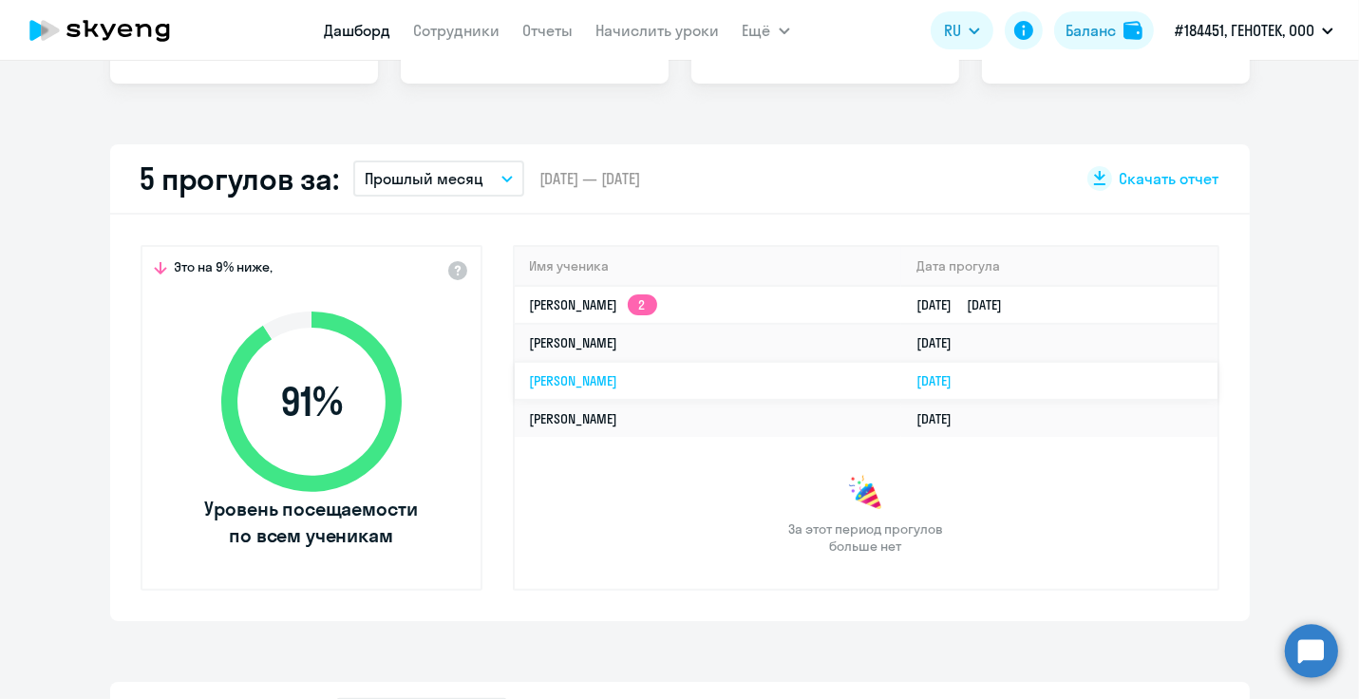
click at [616, 375] on link "[PERSON_NAME]" at bounding box center [574, 380] width 88 height 17
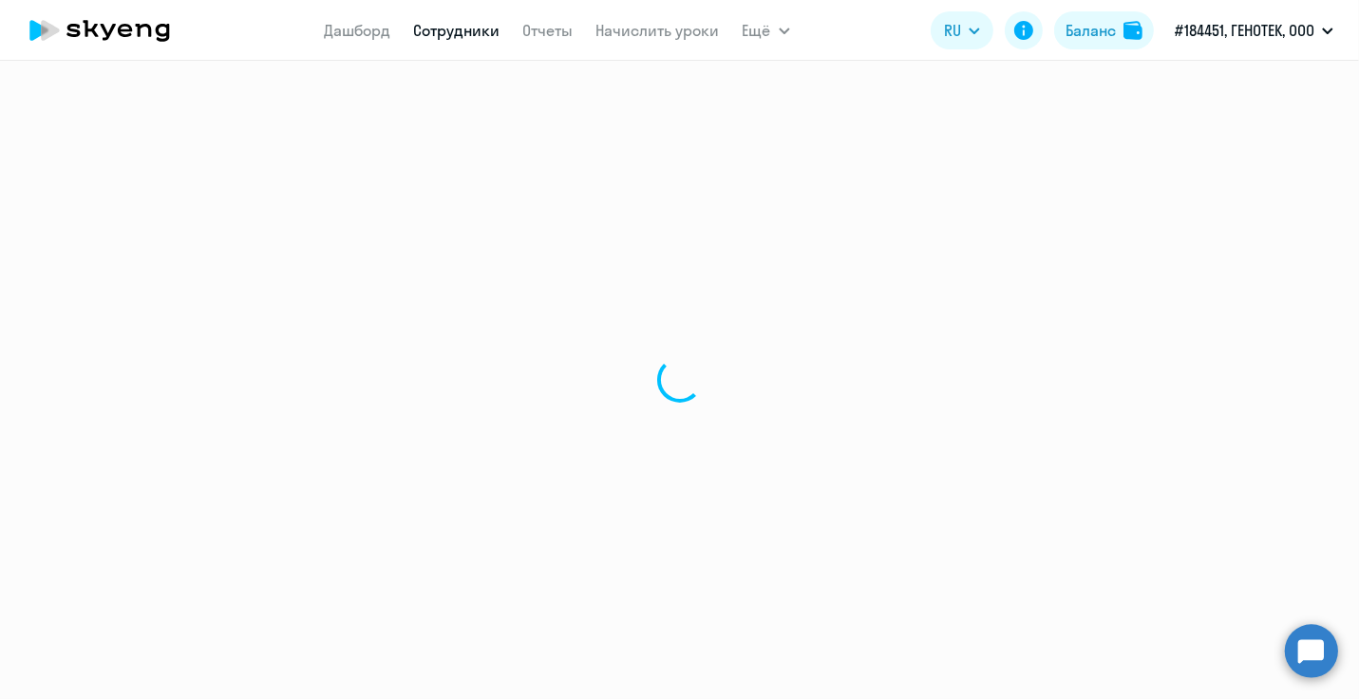
select select "english"
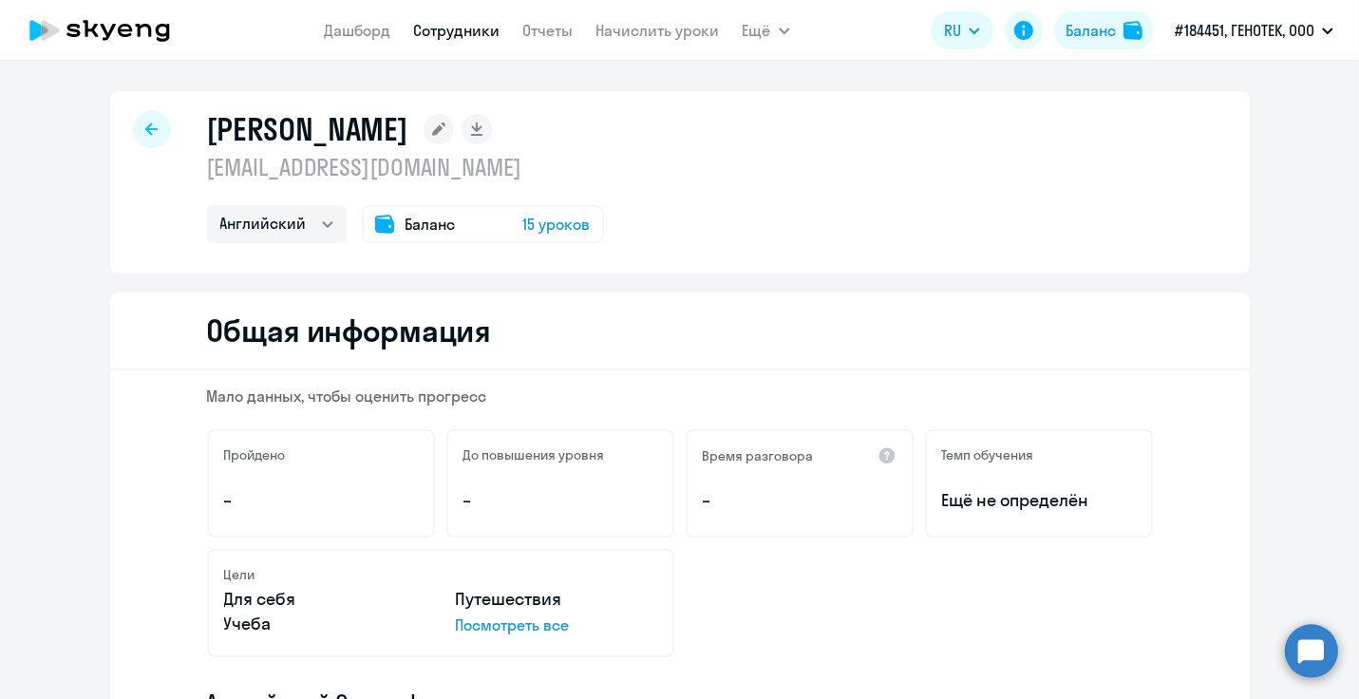
click at [534, 223] on span "15 уроков" at bounding box center [556, 224] width 67 height 23
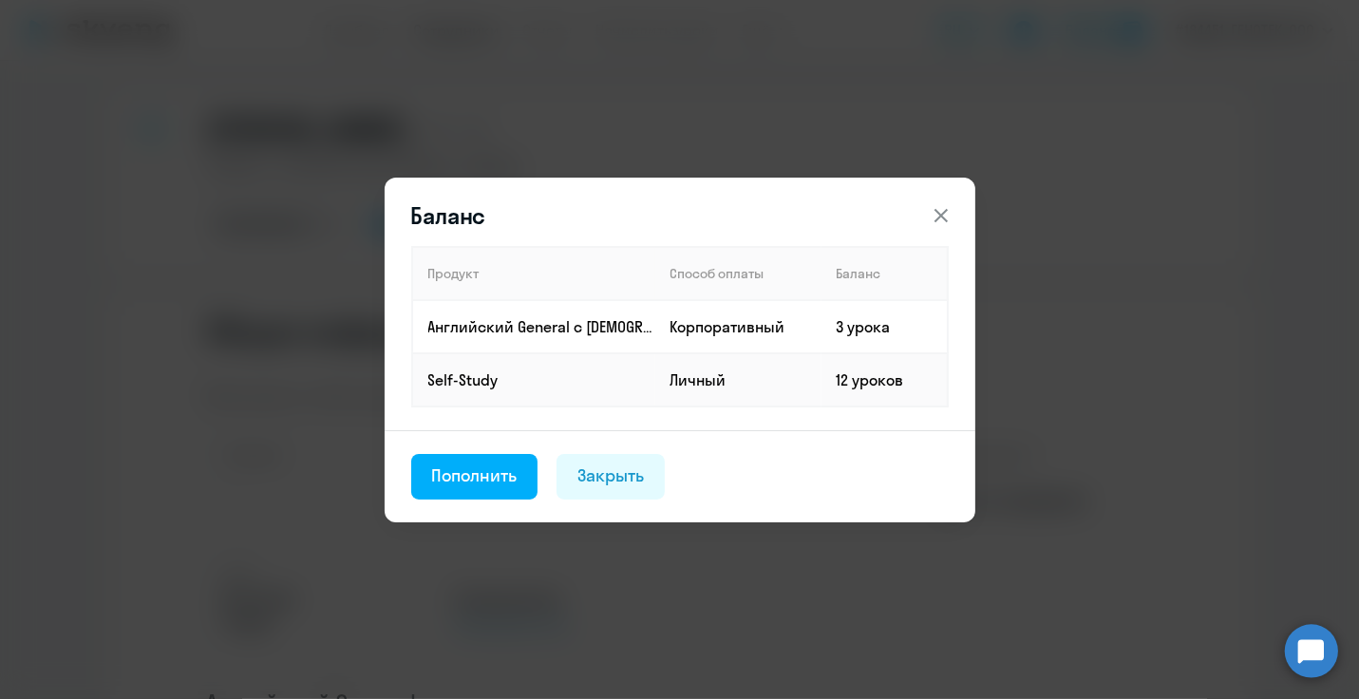
click at [950, 212] on icon at bounding box center [941, 215] width 23 height 23
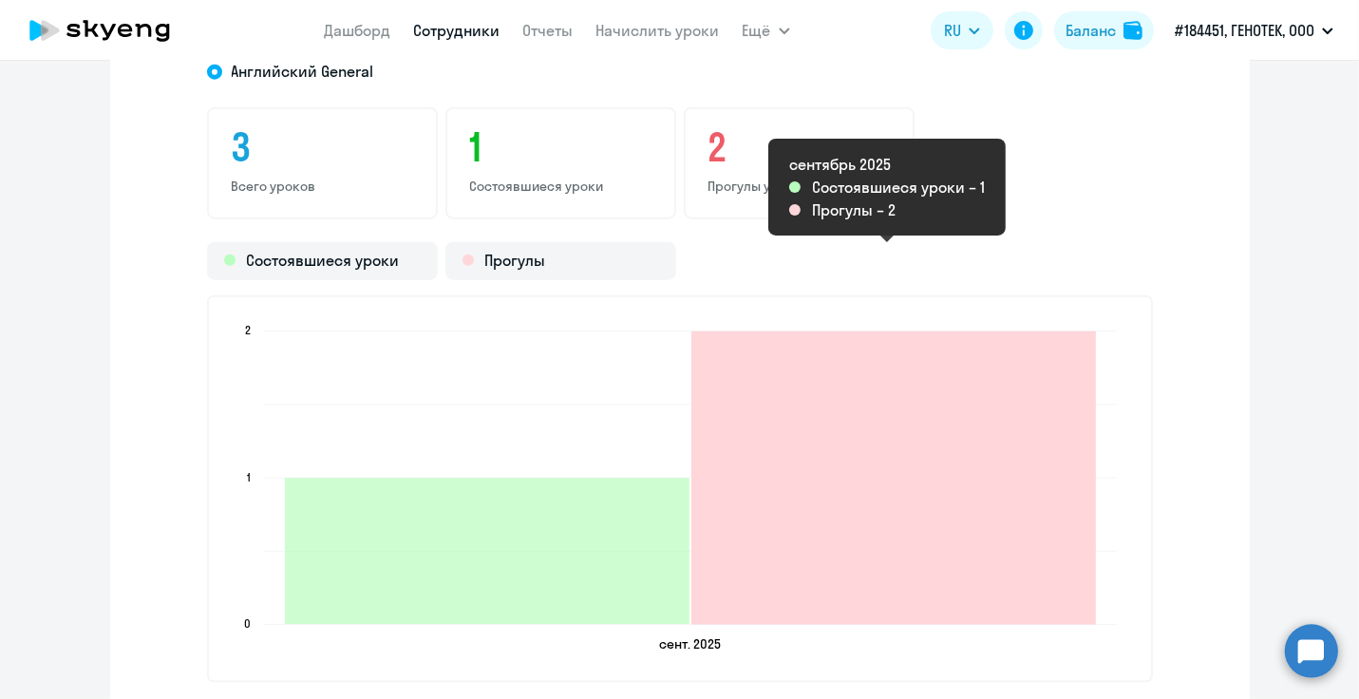
scroll to position [2090, 0]
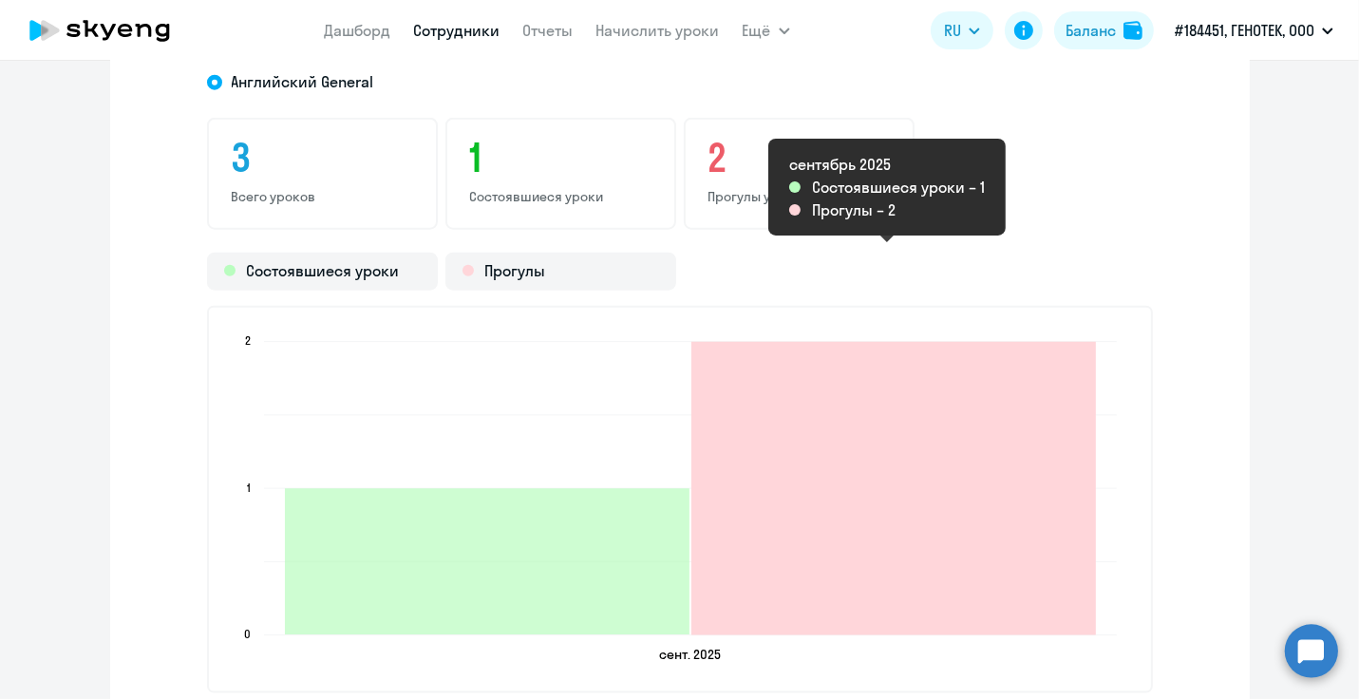
click at [862, 486] on icon "2025-09-14T21:00:00.000Z Прогулы 2" at bounding box center [894, 489] width 405 height 294
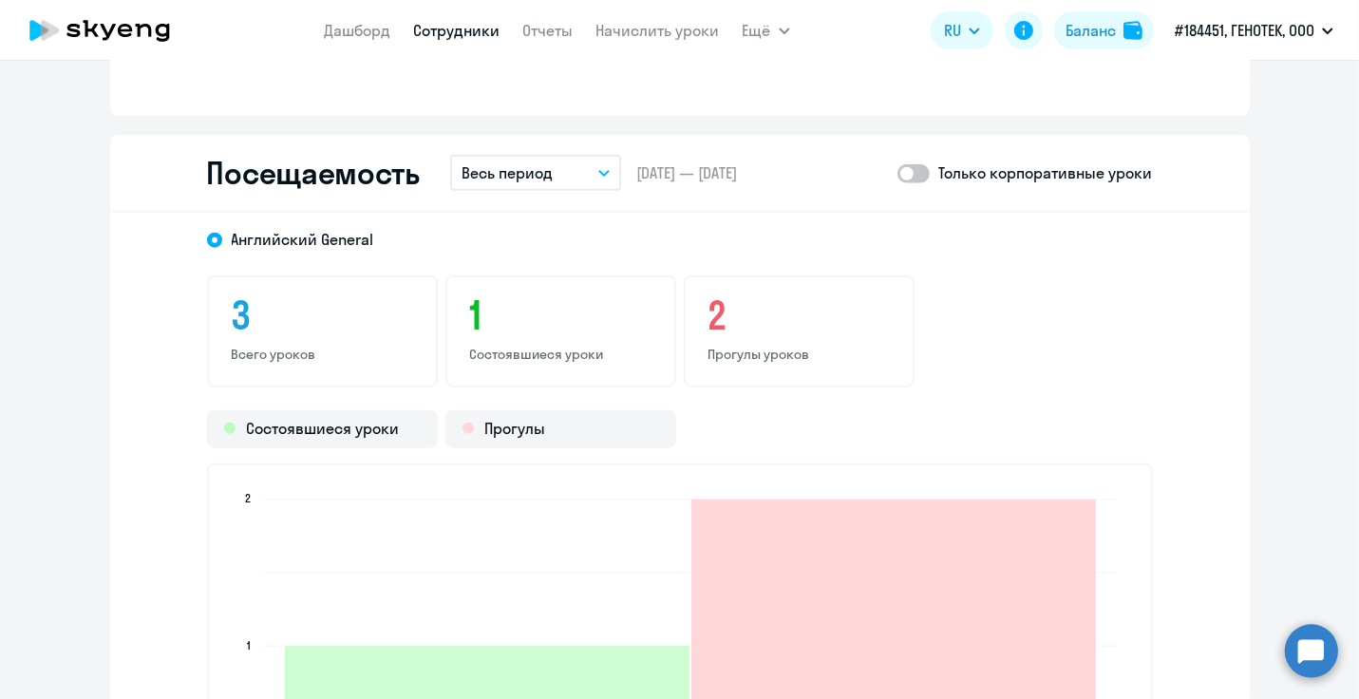
scroll to position [1900, 0]
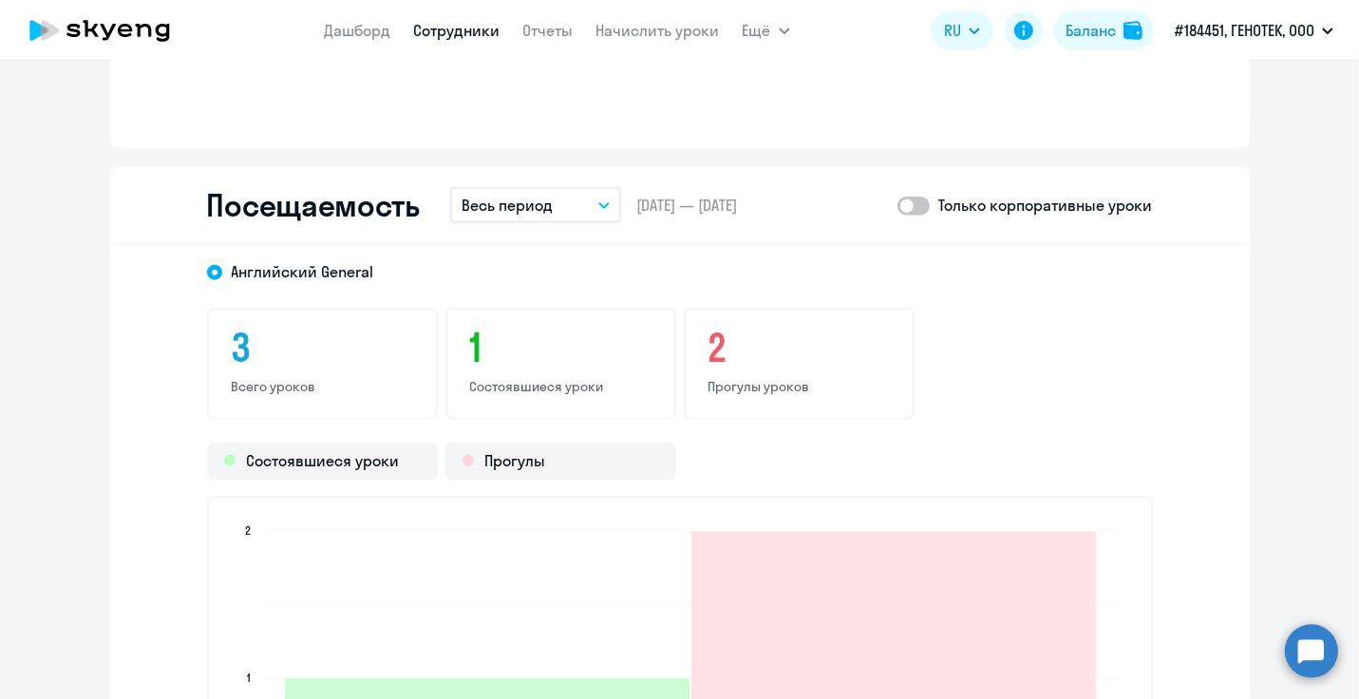
click at [900, 205] on span at bounding box center [914, 206] width 32 height 19
click at [898, 205] on input "checkbox" at bounding box center [897, 205] width 1 height 1
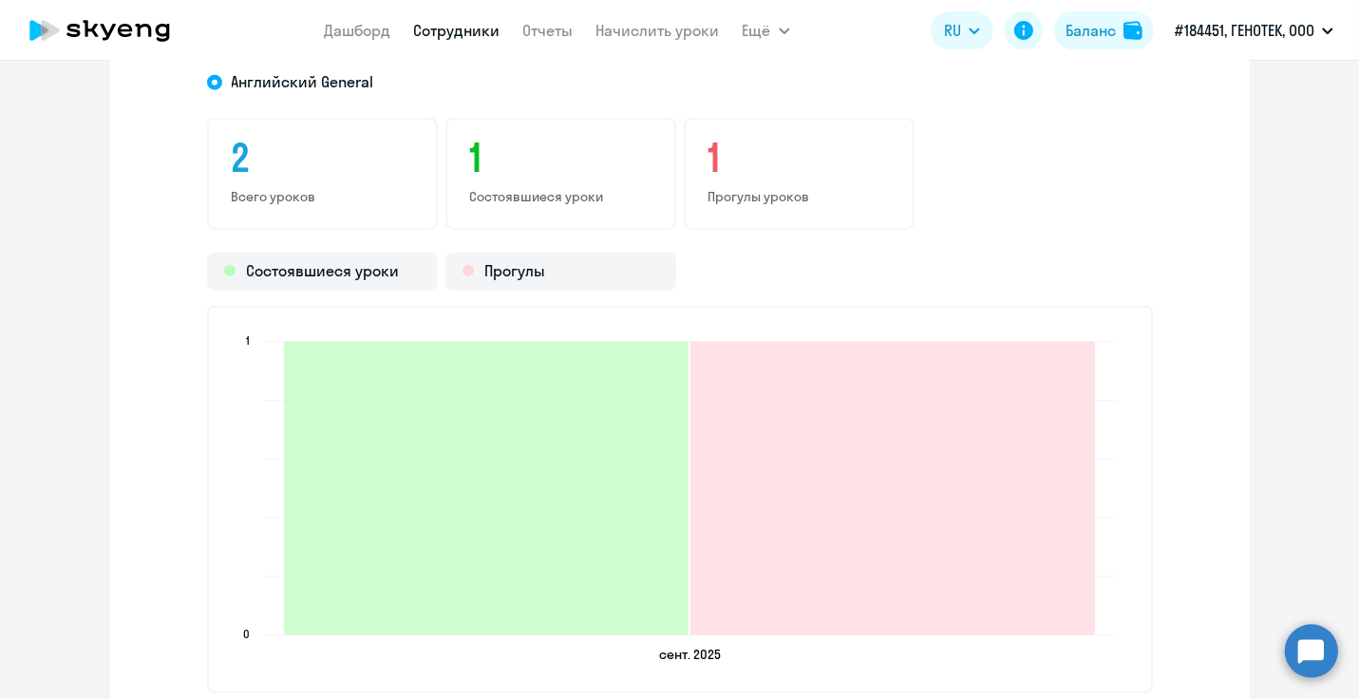
scroll to position [1995, 0]
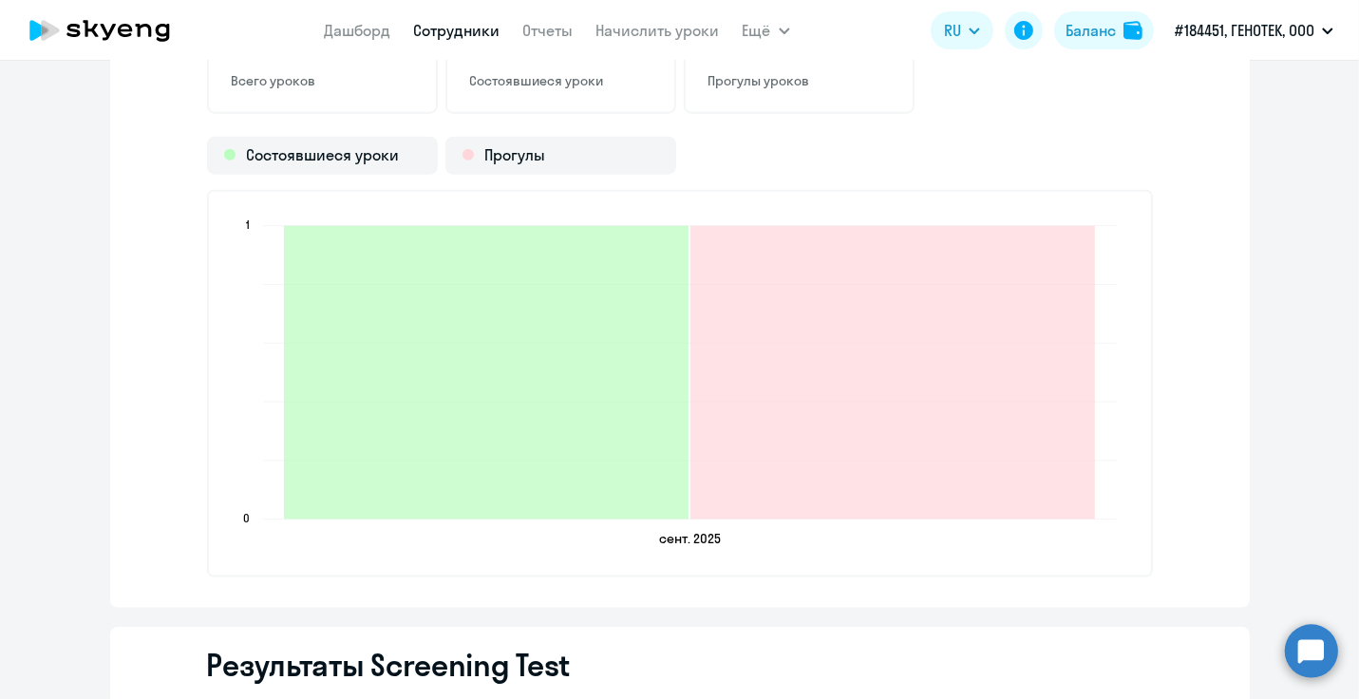
scroll to position [2185, 0]
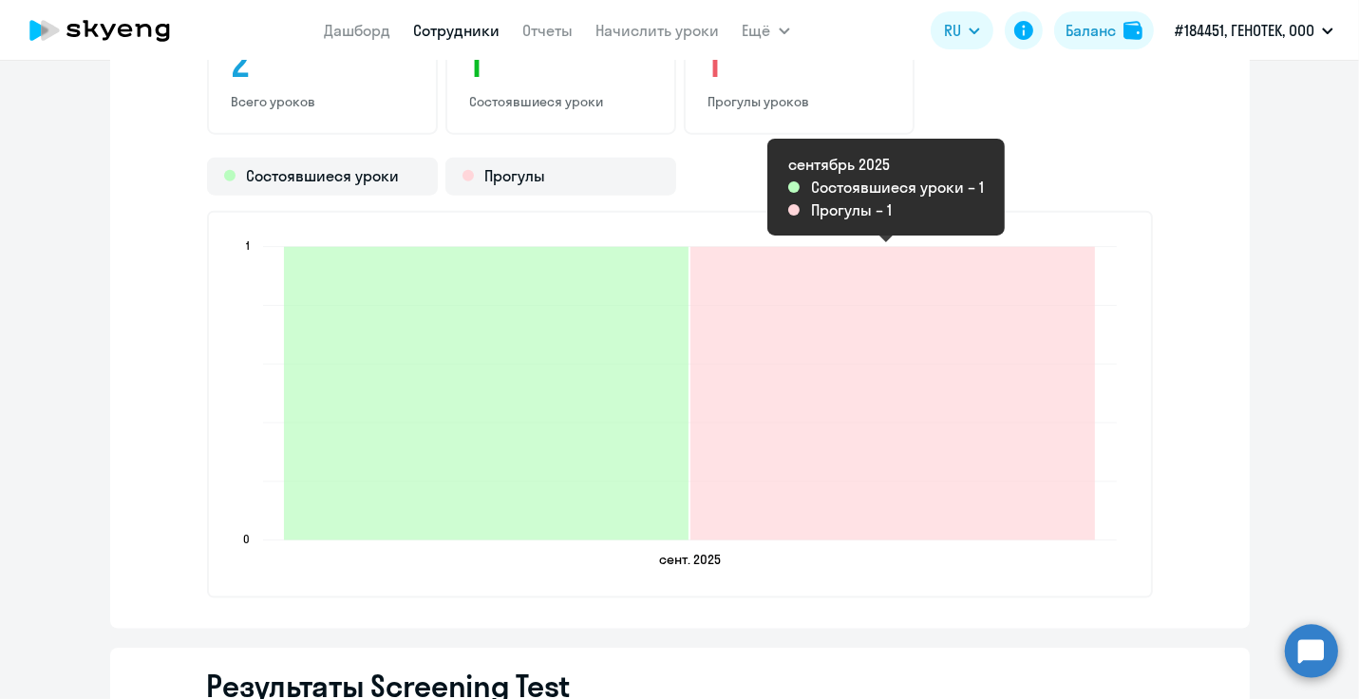
scroll to position [1995, 0]
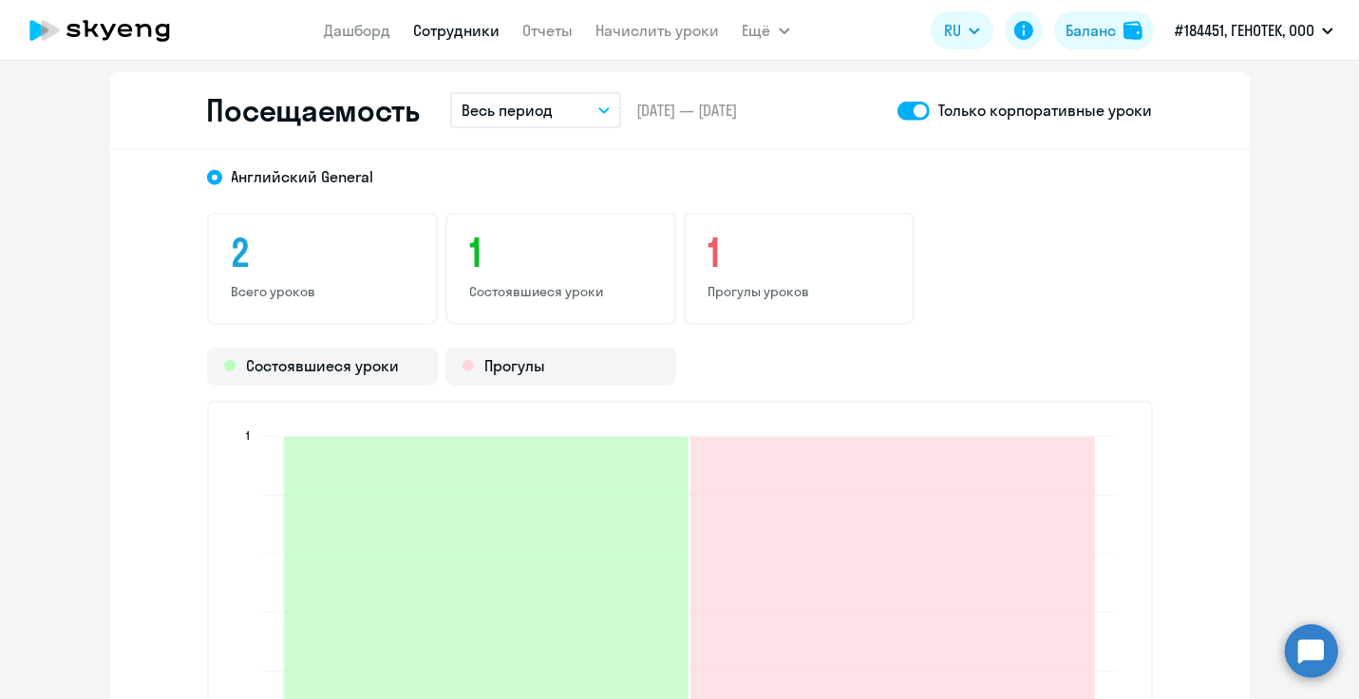
click at [1041, 104] on p "Только корпоративные уроки" at bounding box center [1046, 110] width 214 height 23
click at [916, 106] on span at bounding box center [914, 111] width 32 height 19
click at [898, 110] on input "checkbox" at bounding box center [897, 110] width 1 height 1
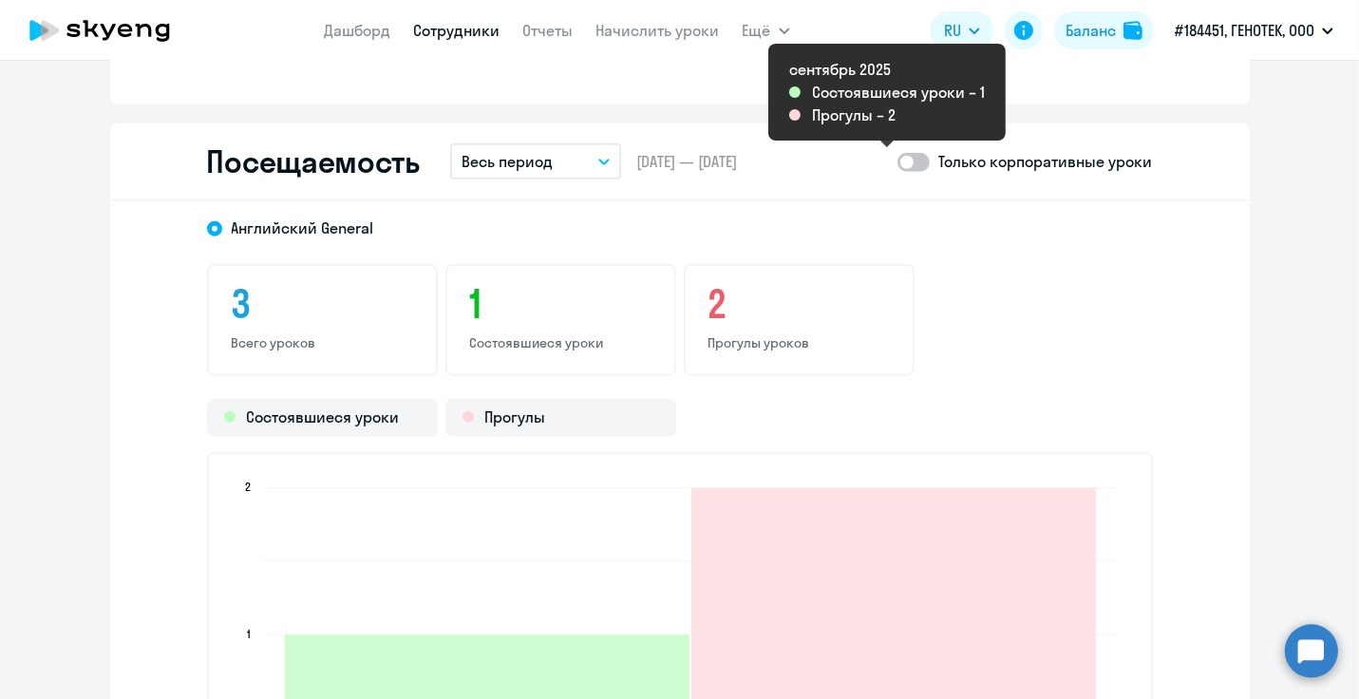
scroll to position [1900, 0]
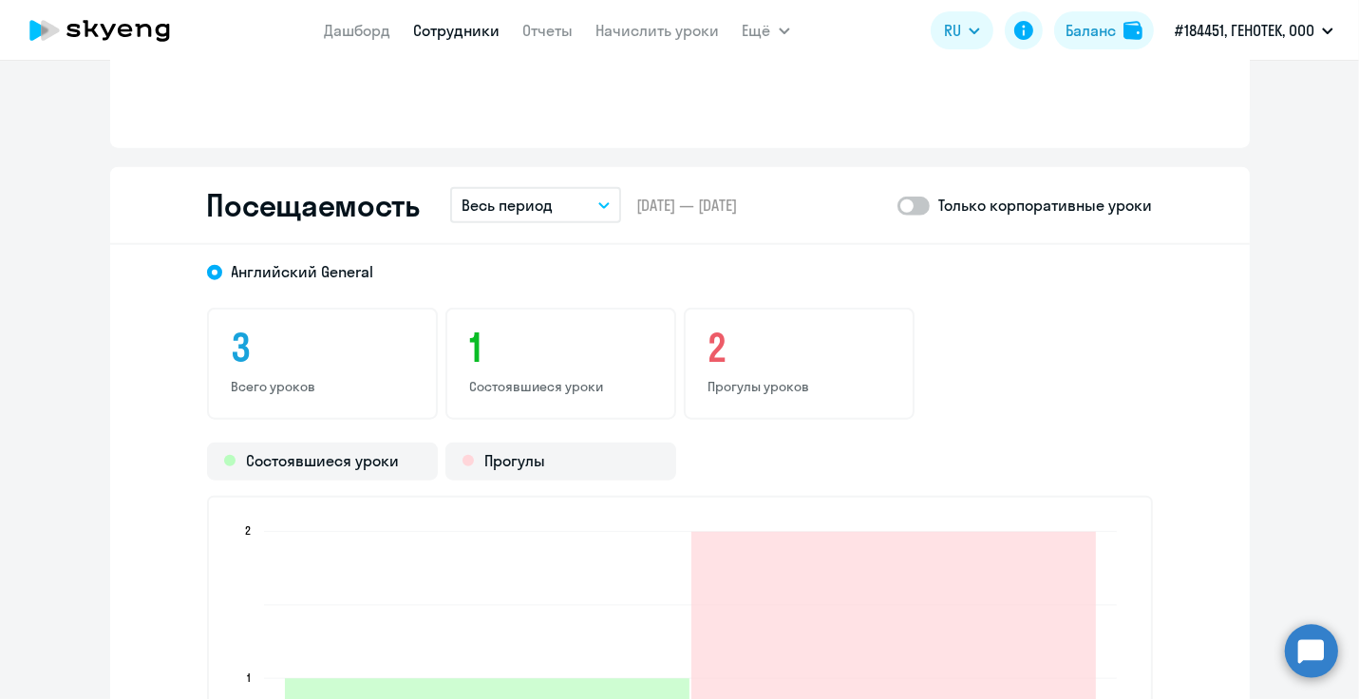
click at [914, 198] on span at bounding box center [914, 206] width 32 height 19
click at [898, 205] on input "checkbox" at bounding box center [897, 205] width 1 height 1
checkbox input "true"
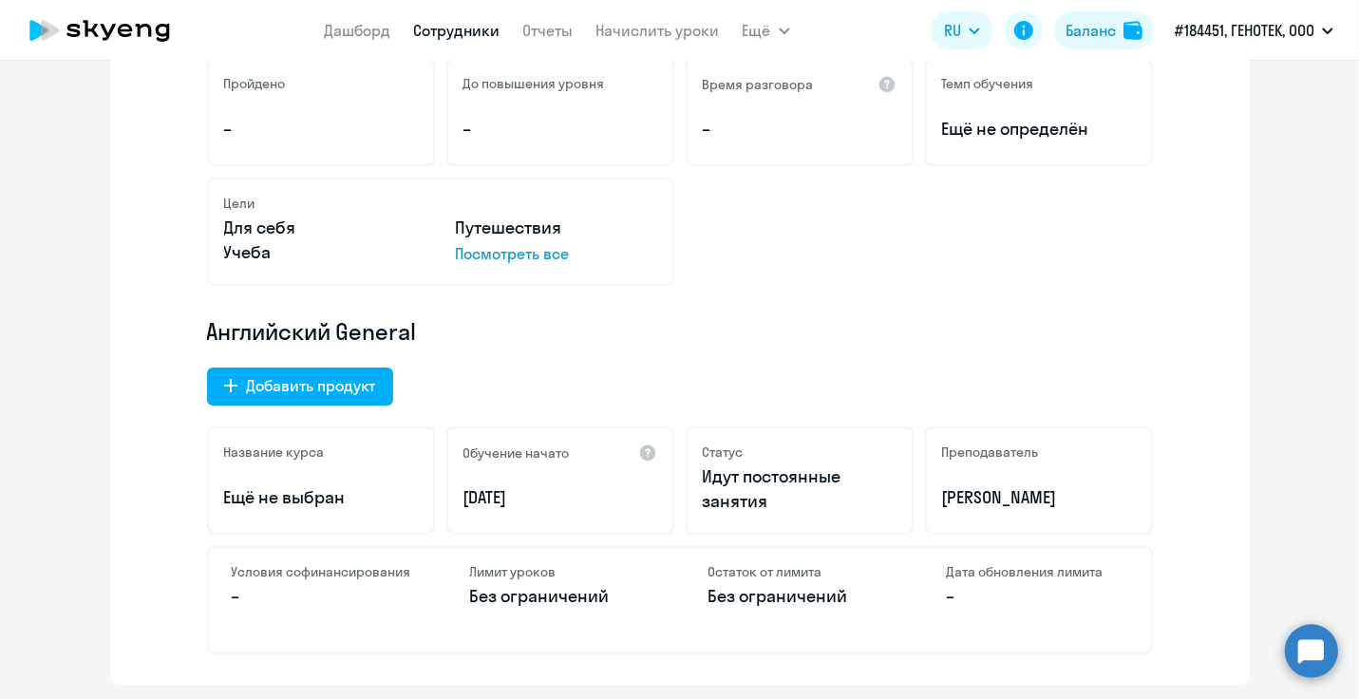
scroll to position [0, 0]
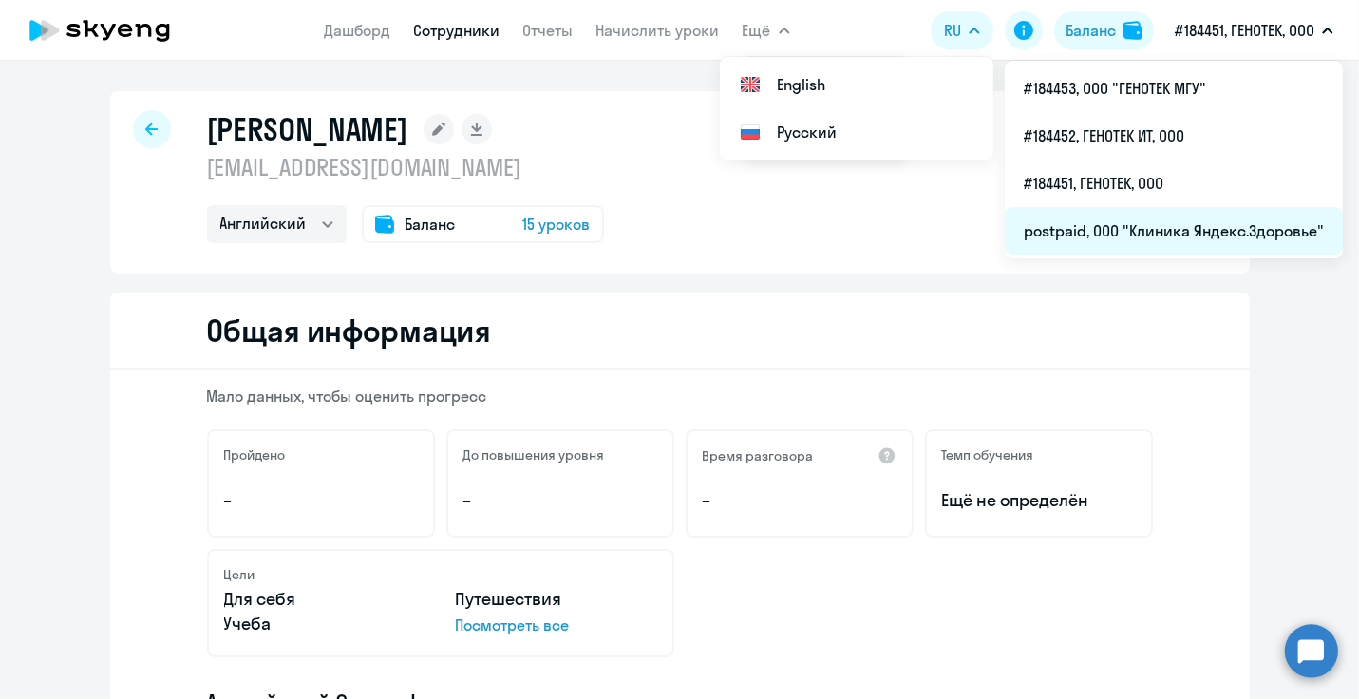
click at [1173, 235] on li "postpaid, ООО "Клиника Яндекс.Здоровье"" at bounding box center [1174, 230] width 338 height 47
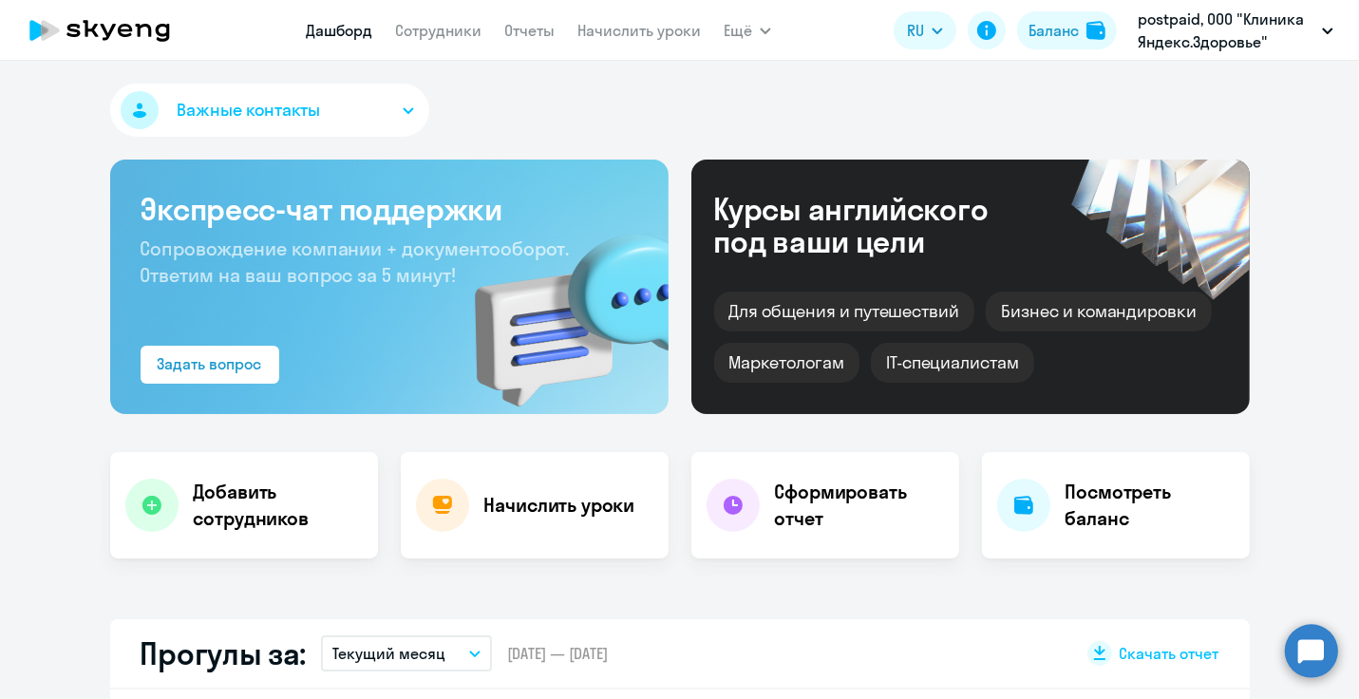
select select "30"
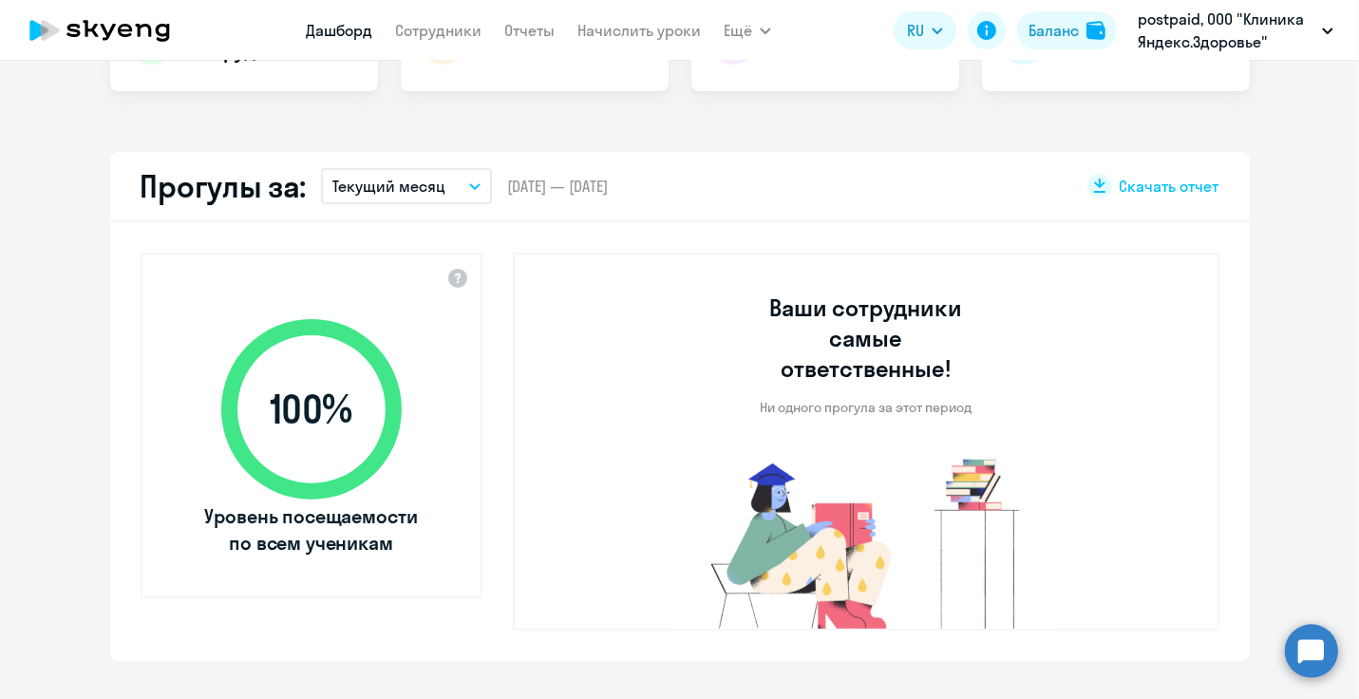
scroll to position [475, 0]
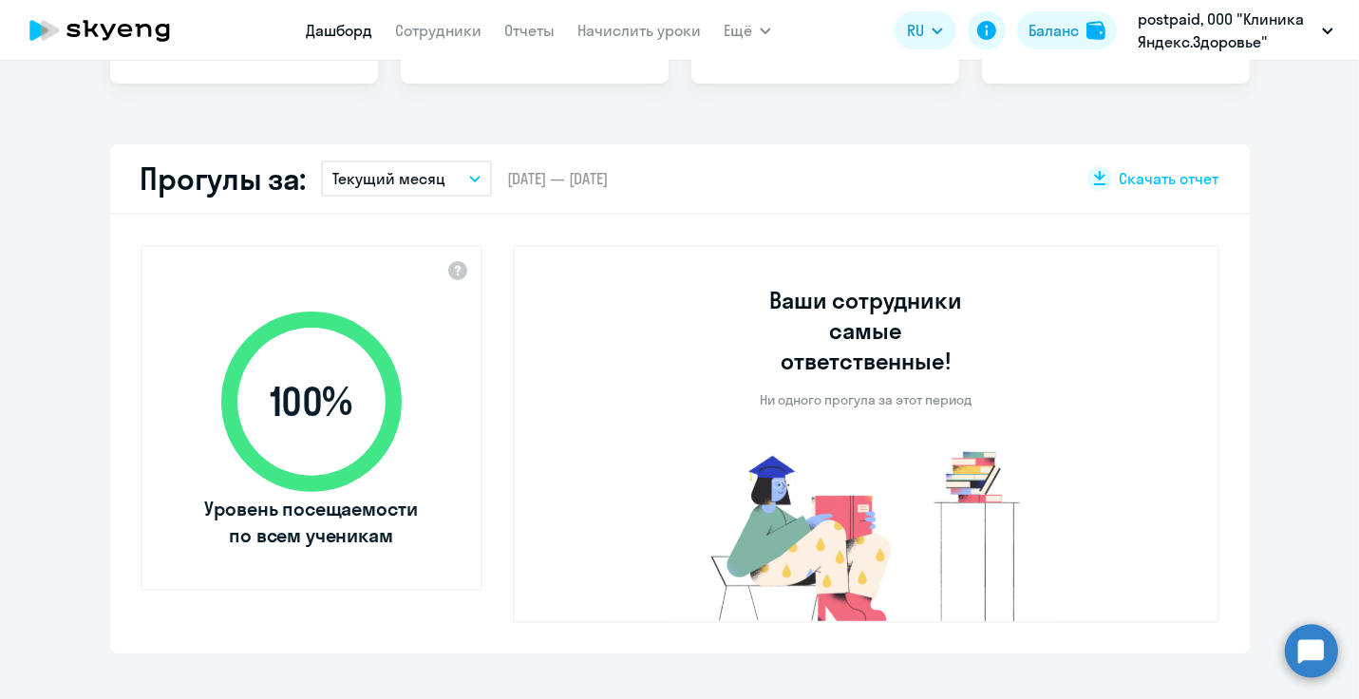
click at [391, 181] on p "Текущий месяц" at bounding box center [388, 178] width 113 height 23
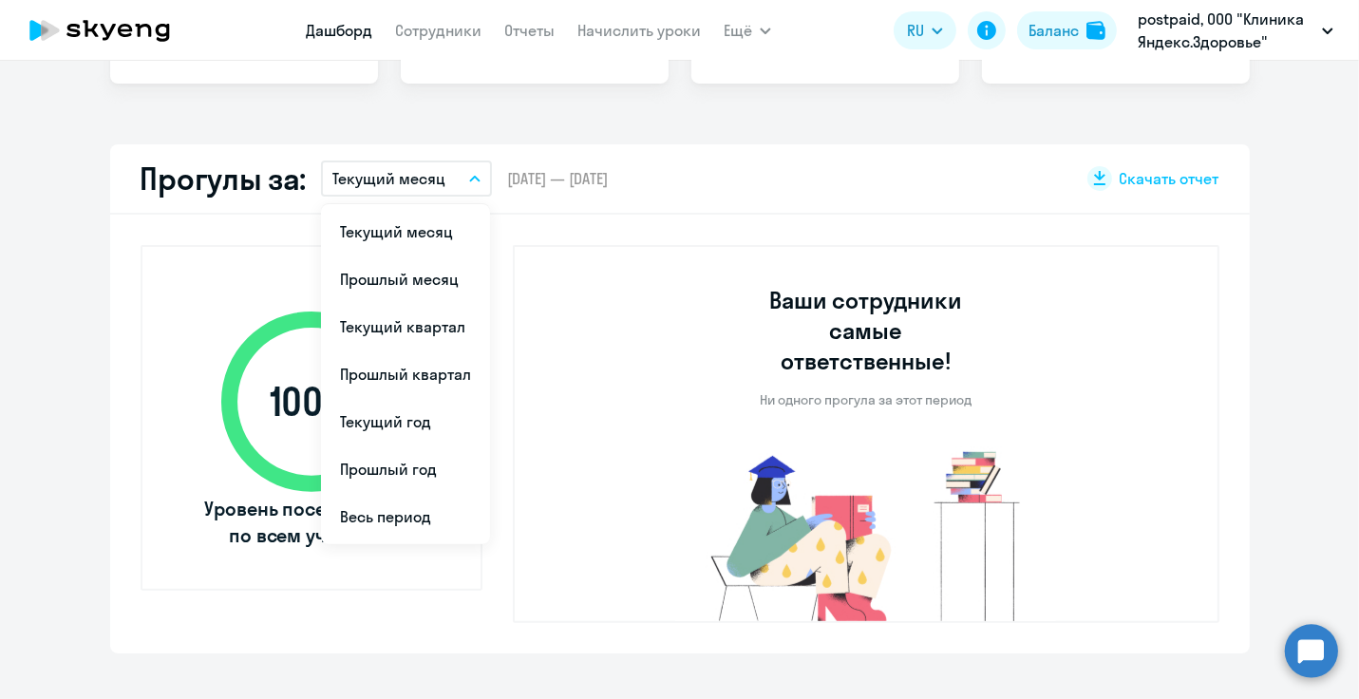
drag, startPoint x: 384, startPoint y: 273, endPoint x: 457, endPoint y: 307, distance: 80.7
click at [384, 273] on li "Прошлый месяц" at bounding box center [405, 279] width 169 height 47
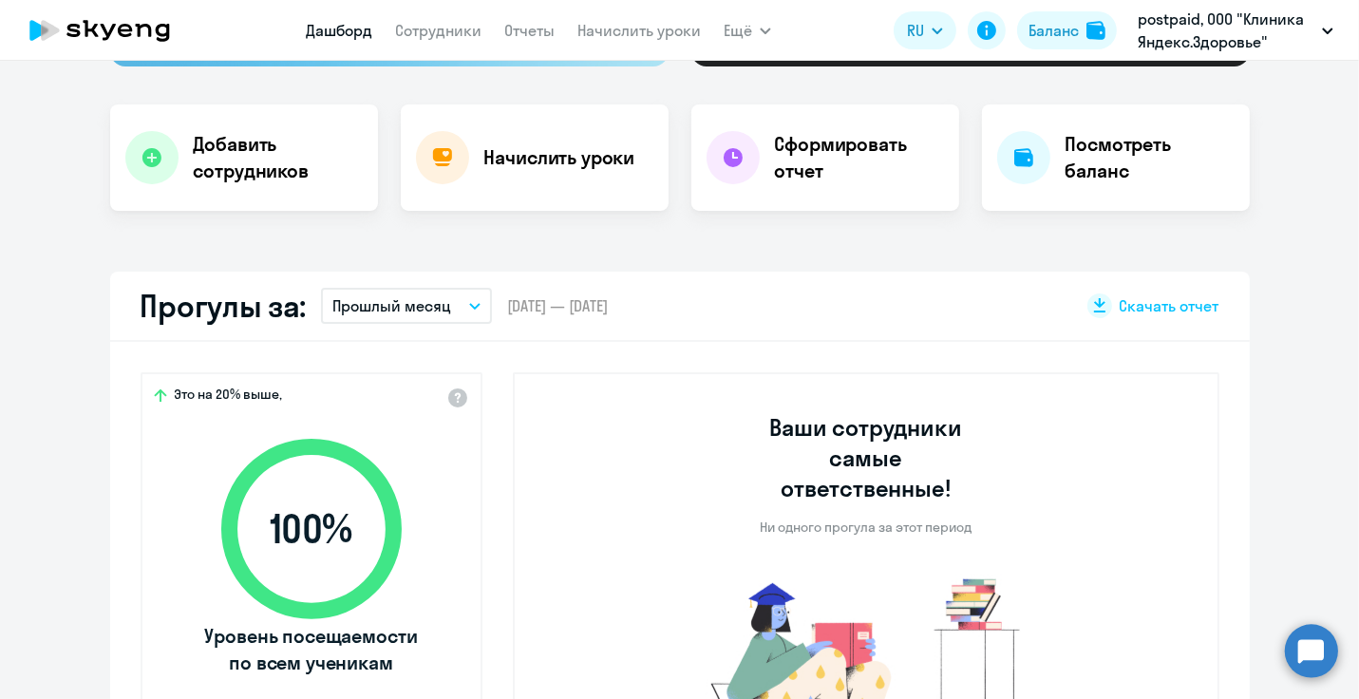
scroll to position [95, 0]
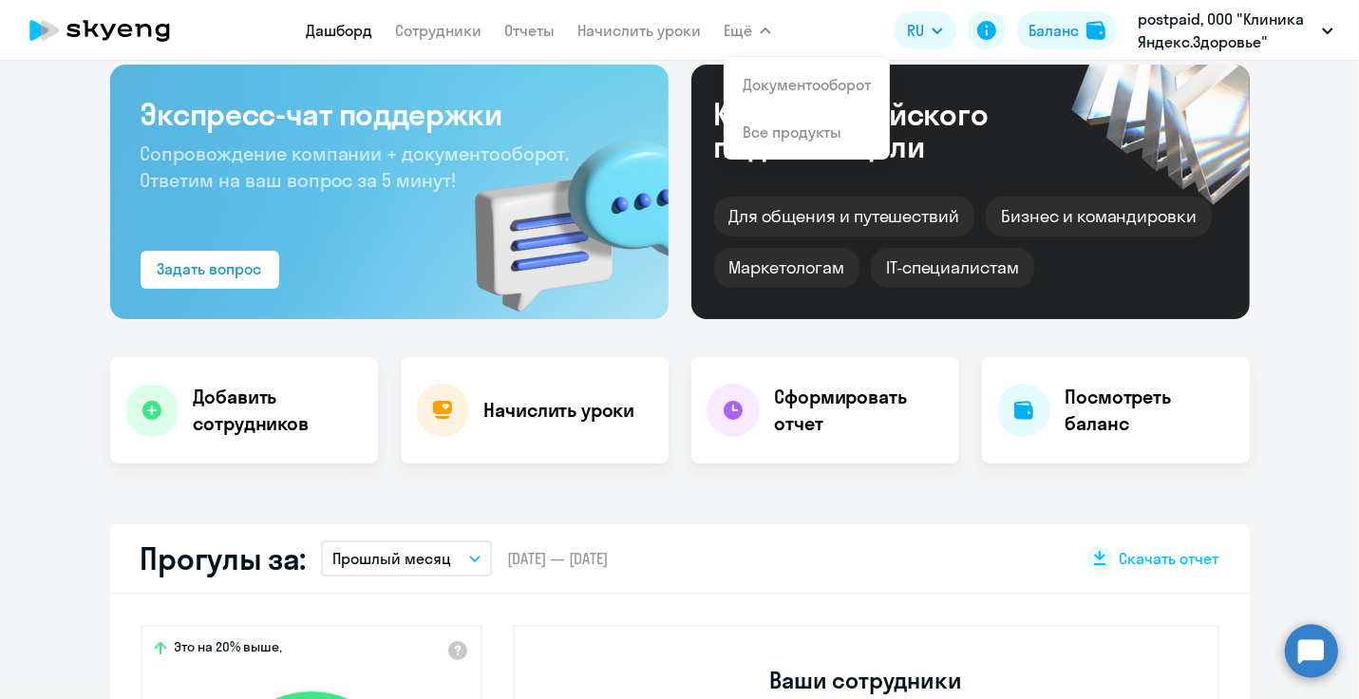
click at [764, 41] on button "Ещё" at bounding box center [747, 30] width 47 height 38
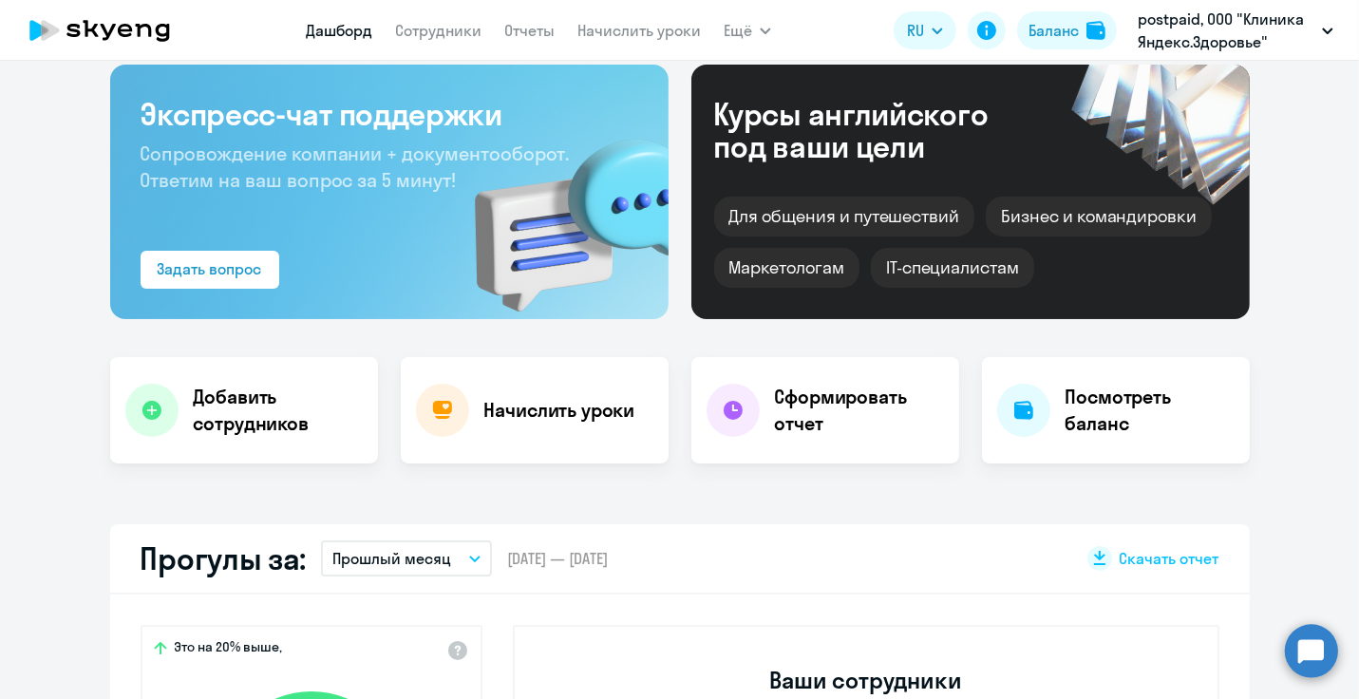
click at [753, 29] on button "Ещё" at bounding box center [747, 30] width 47 height 38
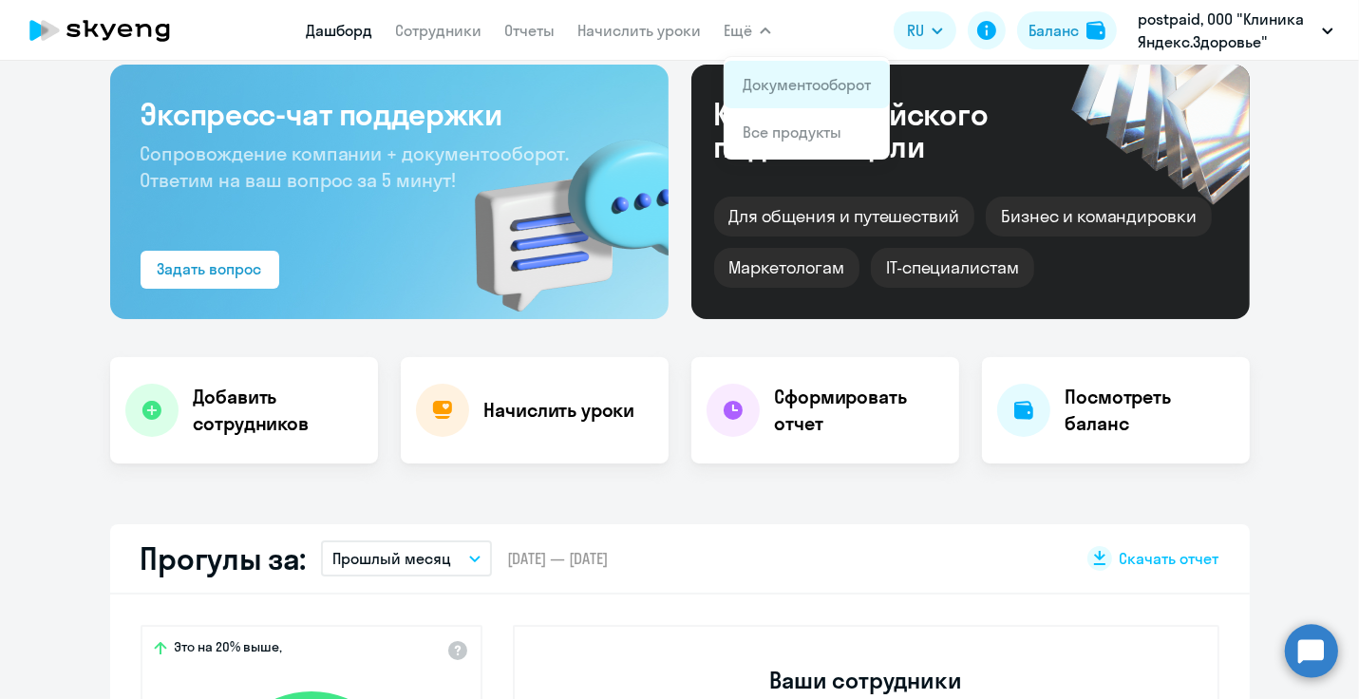
click at [770, 90] on link "Документооборот" at bounding box center [807, 84] width 128 height 19
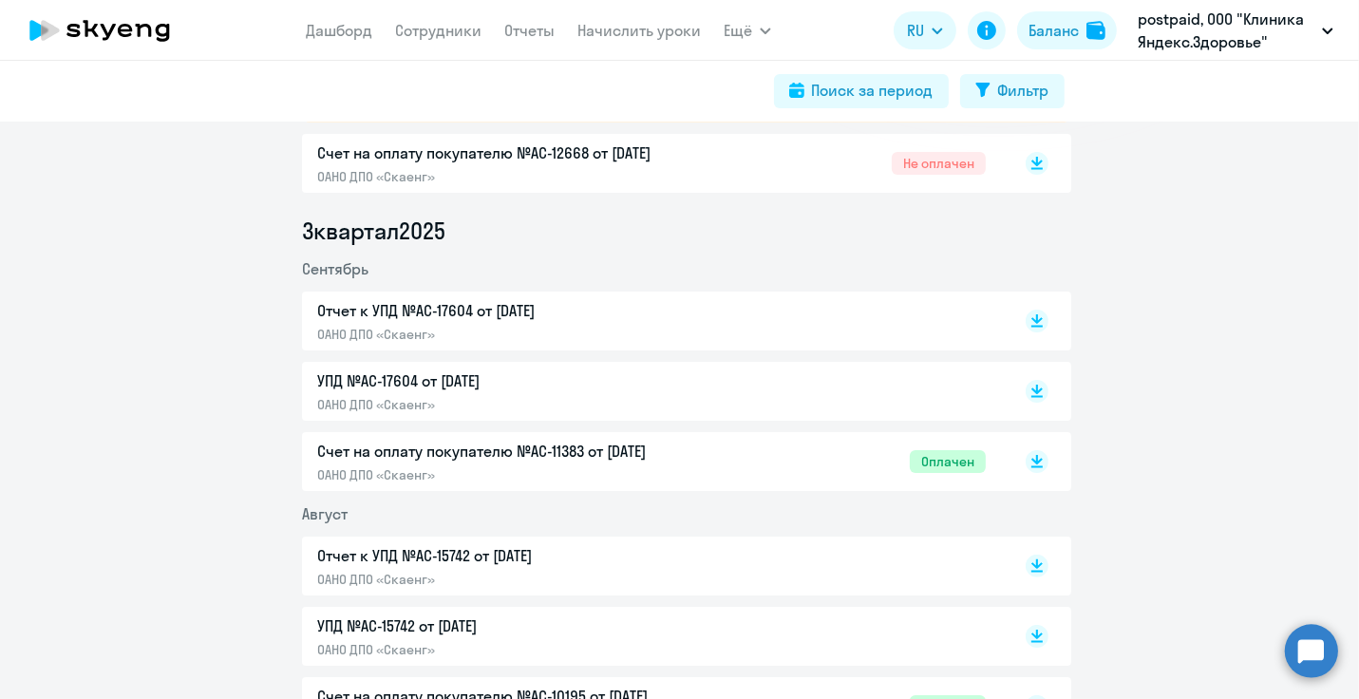
scroll to position [475, 0]
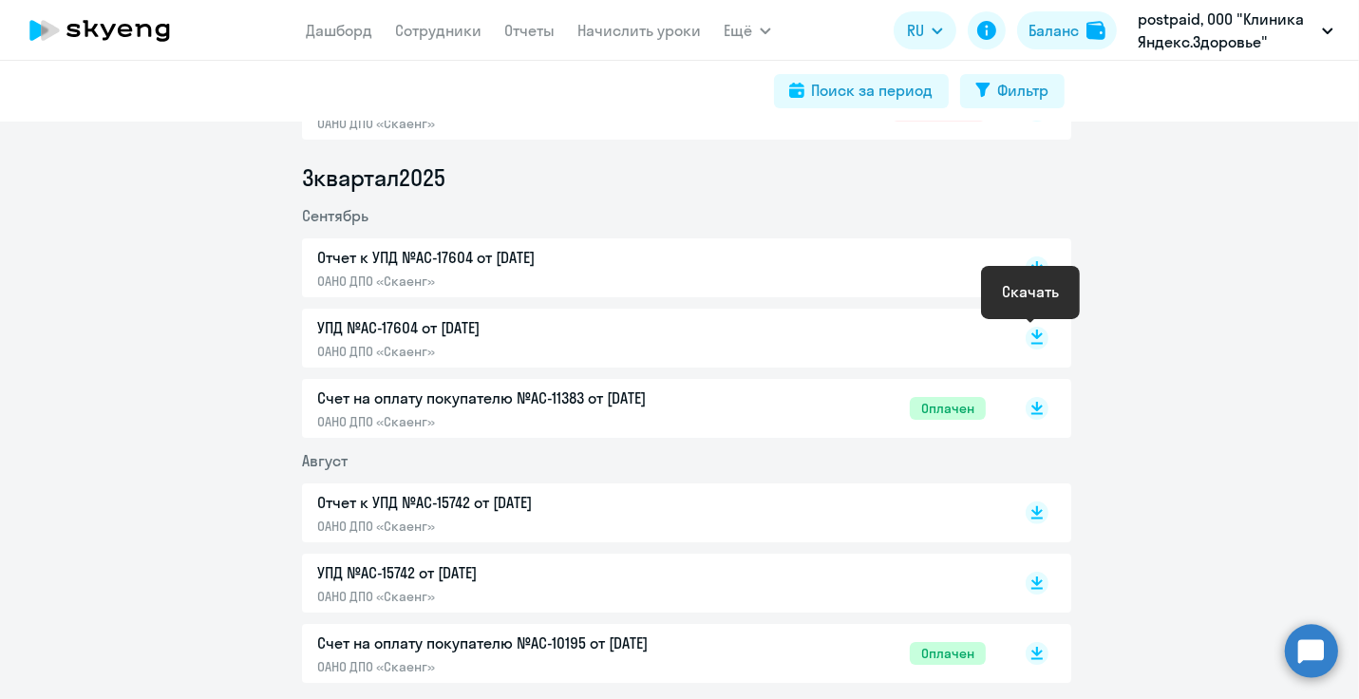
click at [1033, 339] on rect at bounding box center [1037, 338] width 23 height 23
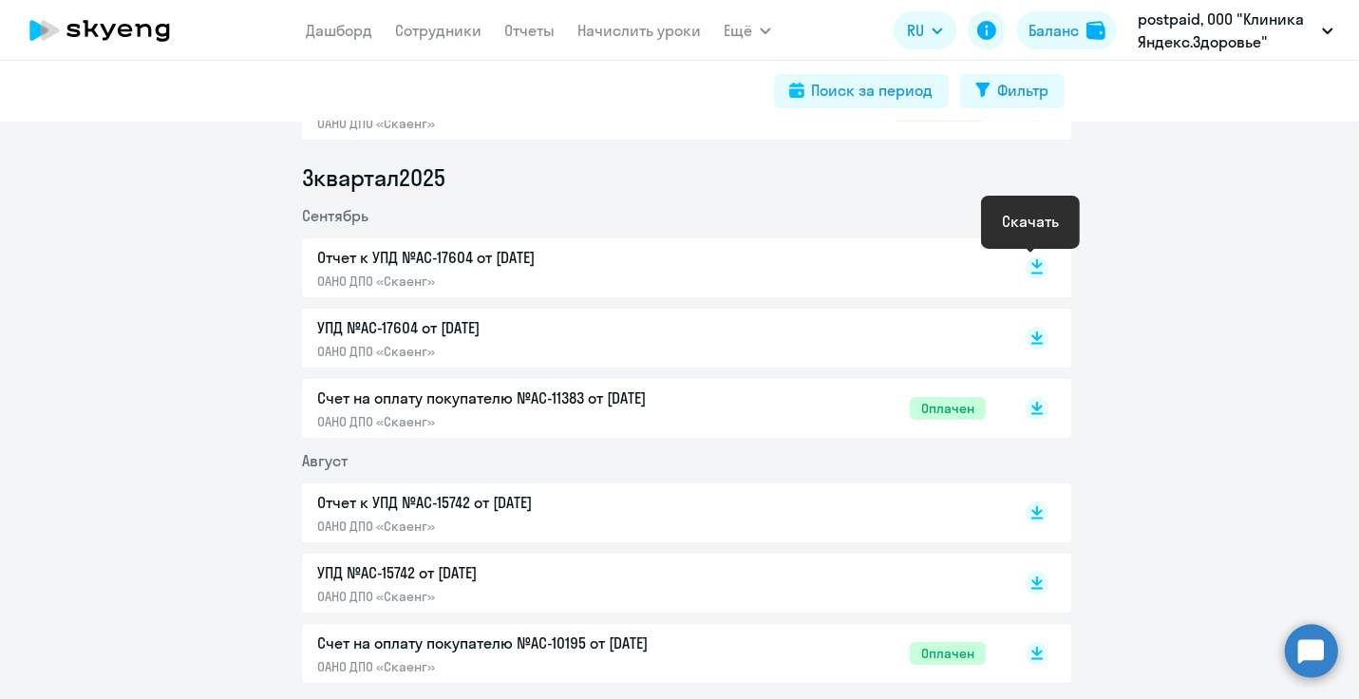
click at [1033, 271] on rect at bounding box center [1037, 267] width 23 height 23
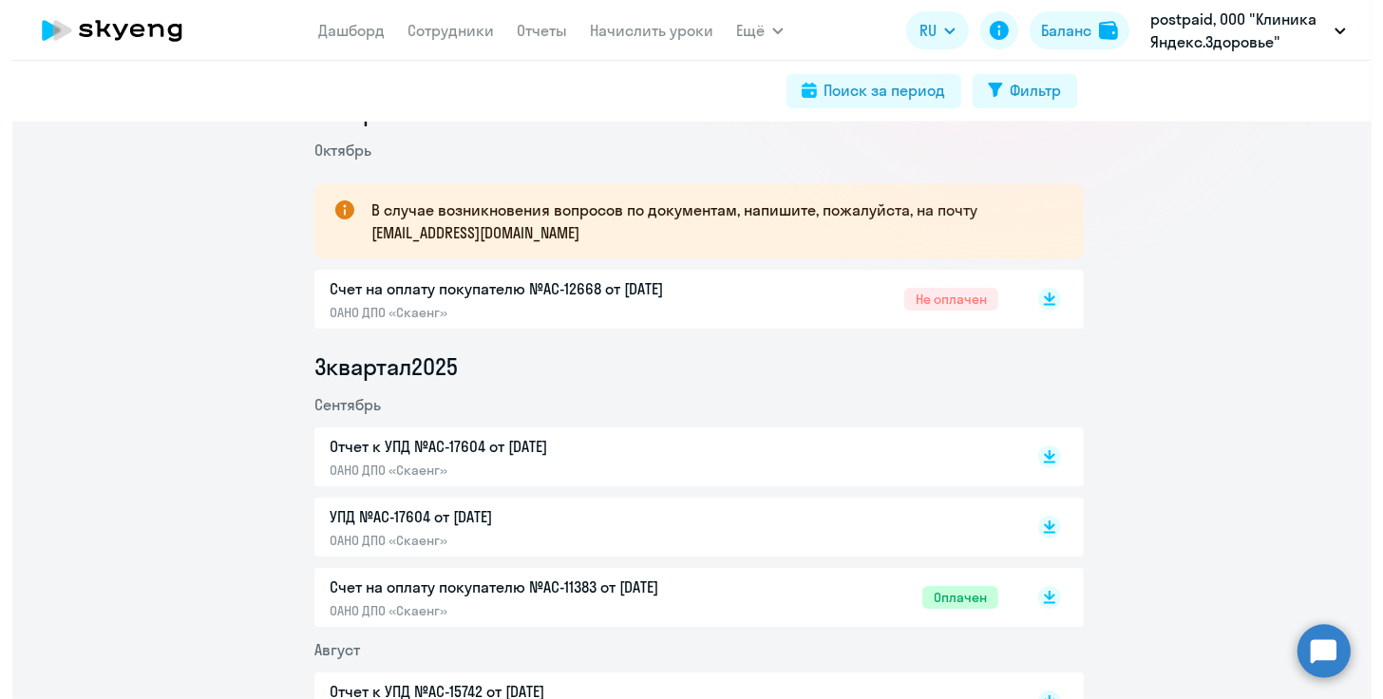
scroll to position [285, 0]
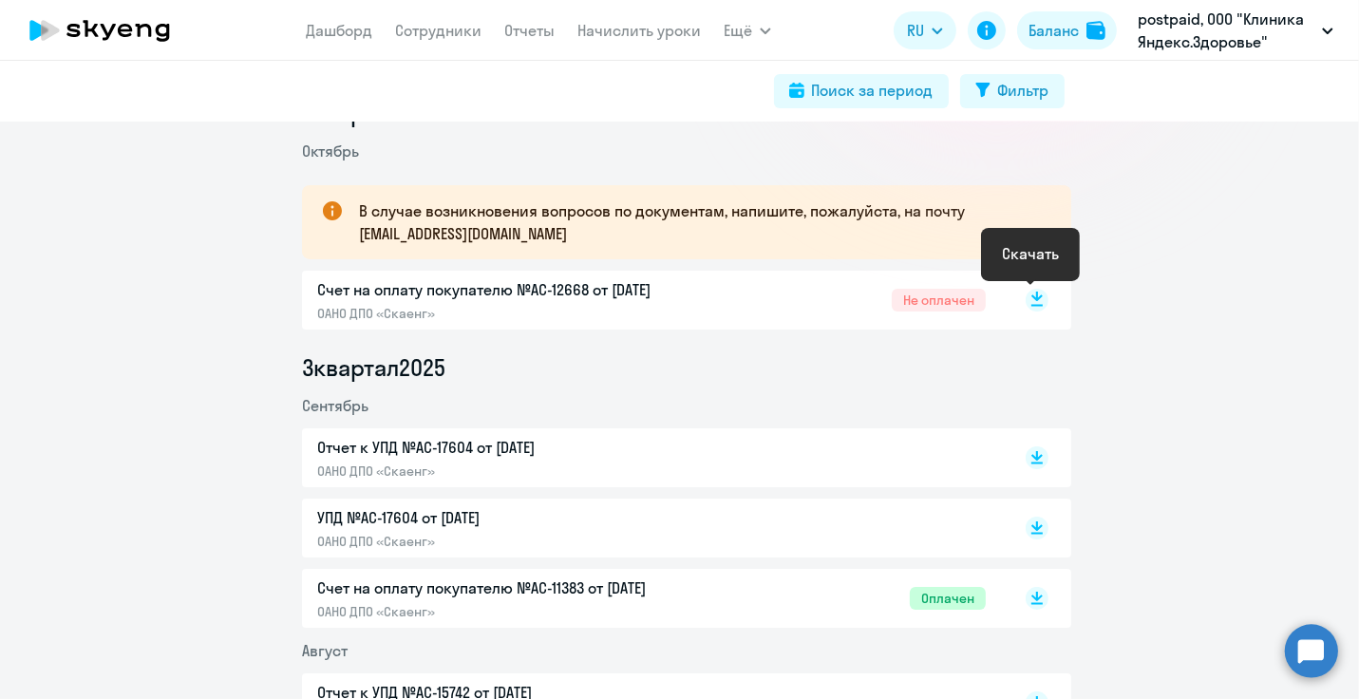
click at [1026, 299] on rect at bounding box center [1037, 300] width 23 height 23
